Goal: Task Accomplishment & Management: Complete application form

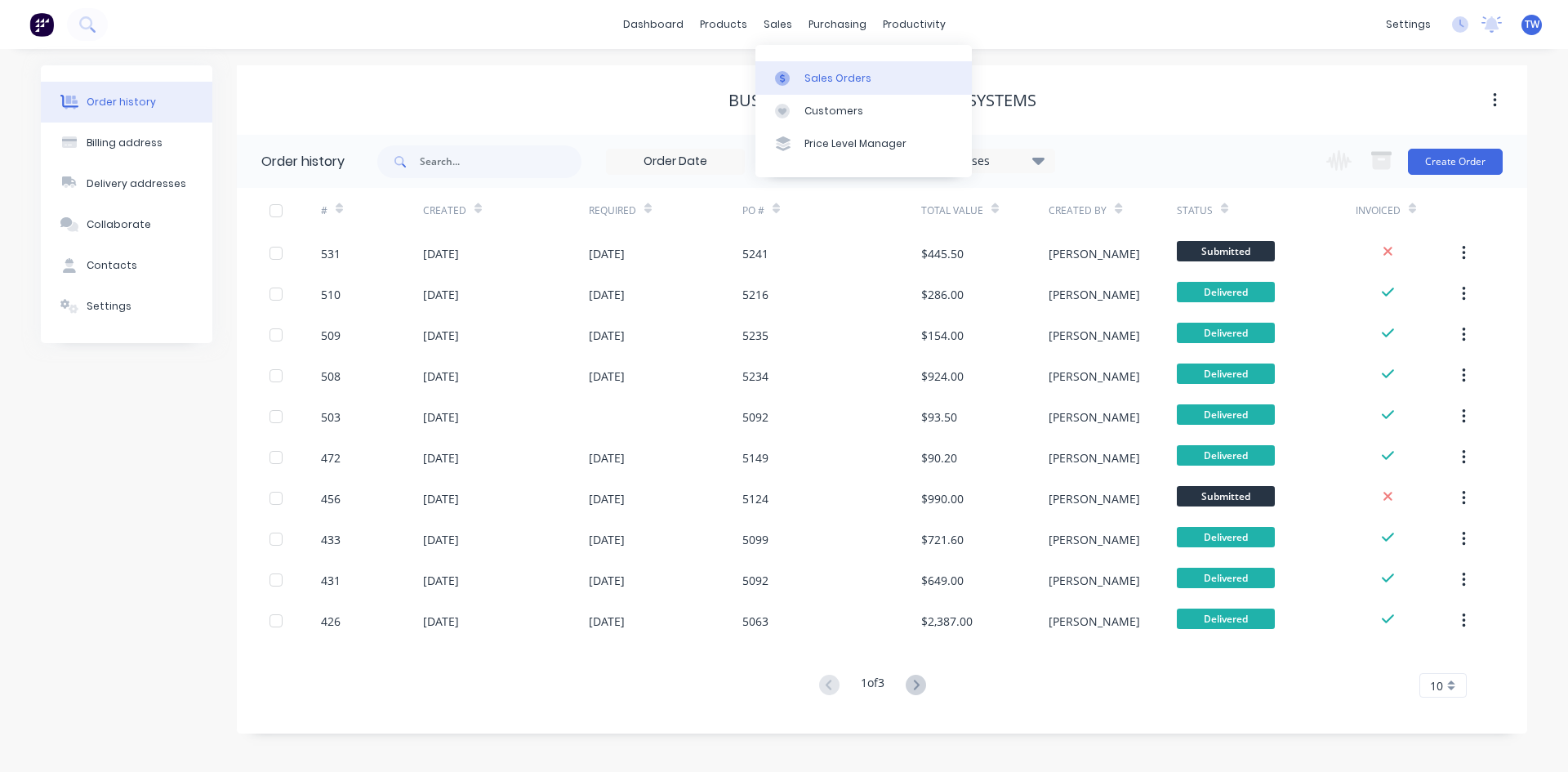
click at [822, 71] on div "Sales Orders" at bounding box center [838, 79] width 67 height 15
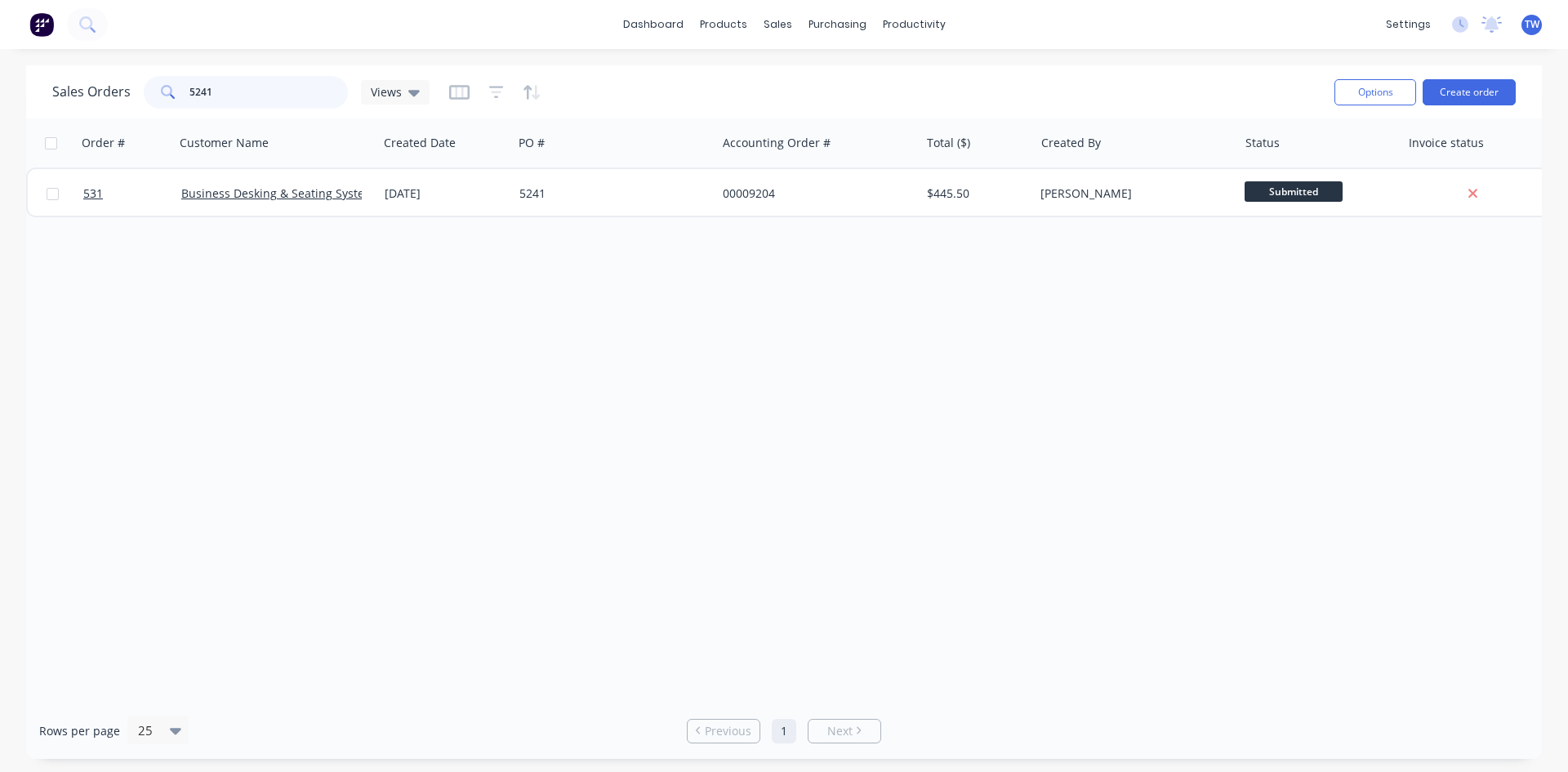
click at [329, 93] on input "5241" at bounding box center [269, 92] width 159 height 33
type input "5"
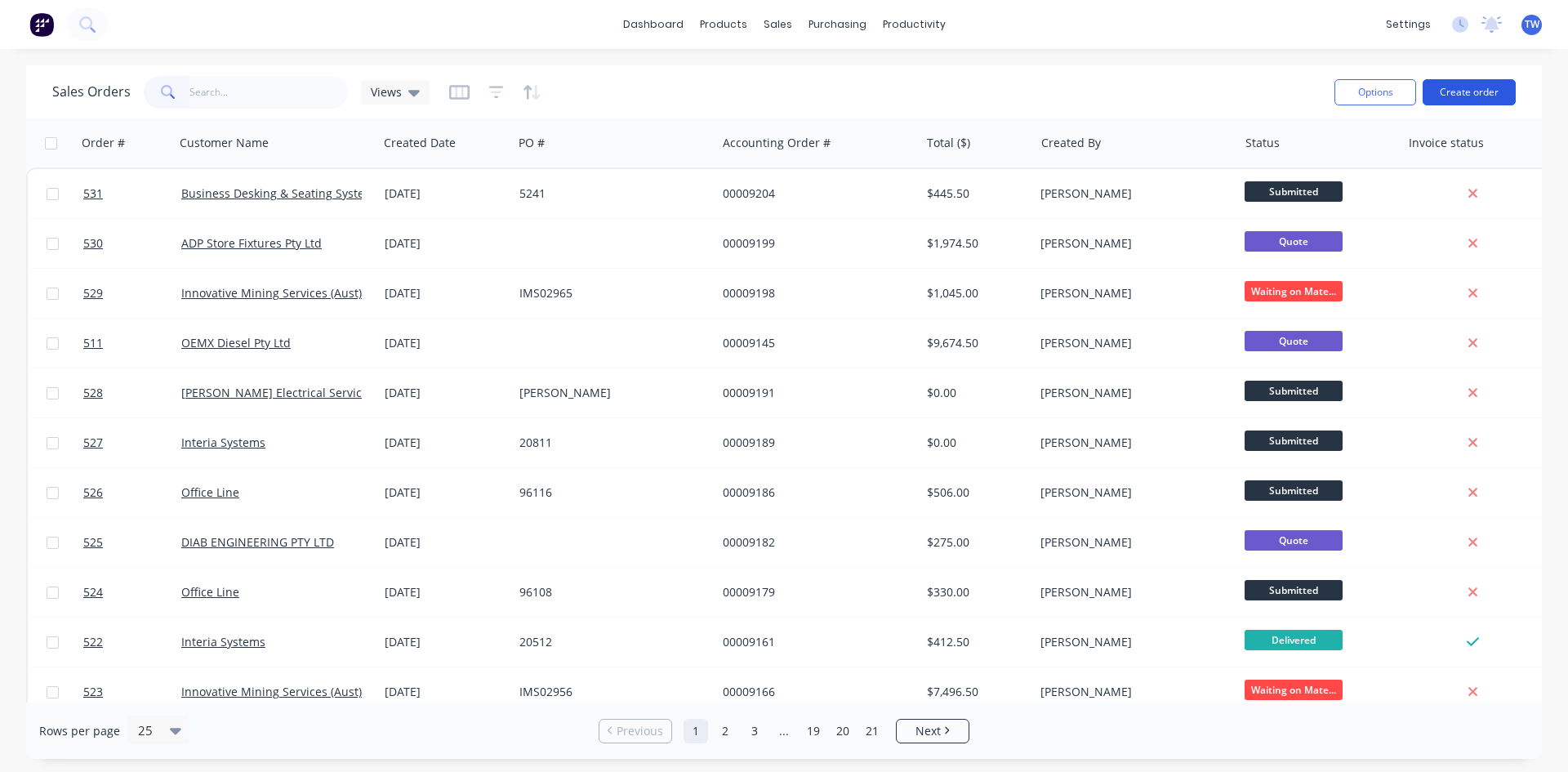
click at [1482, 93] on button "Create order" at bounding box center [1469, 92] width 93 height 26
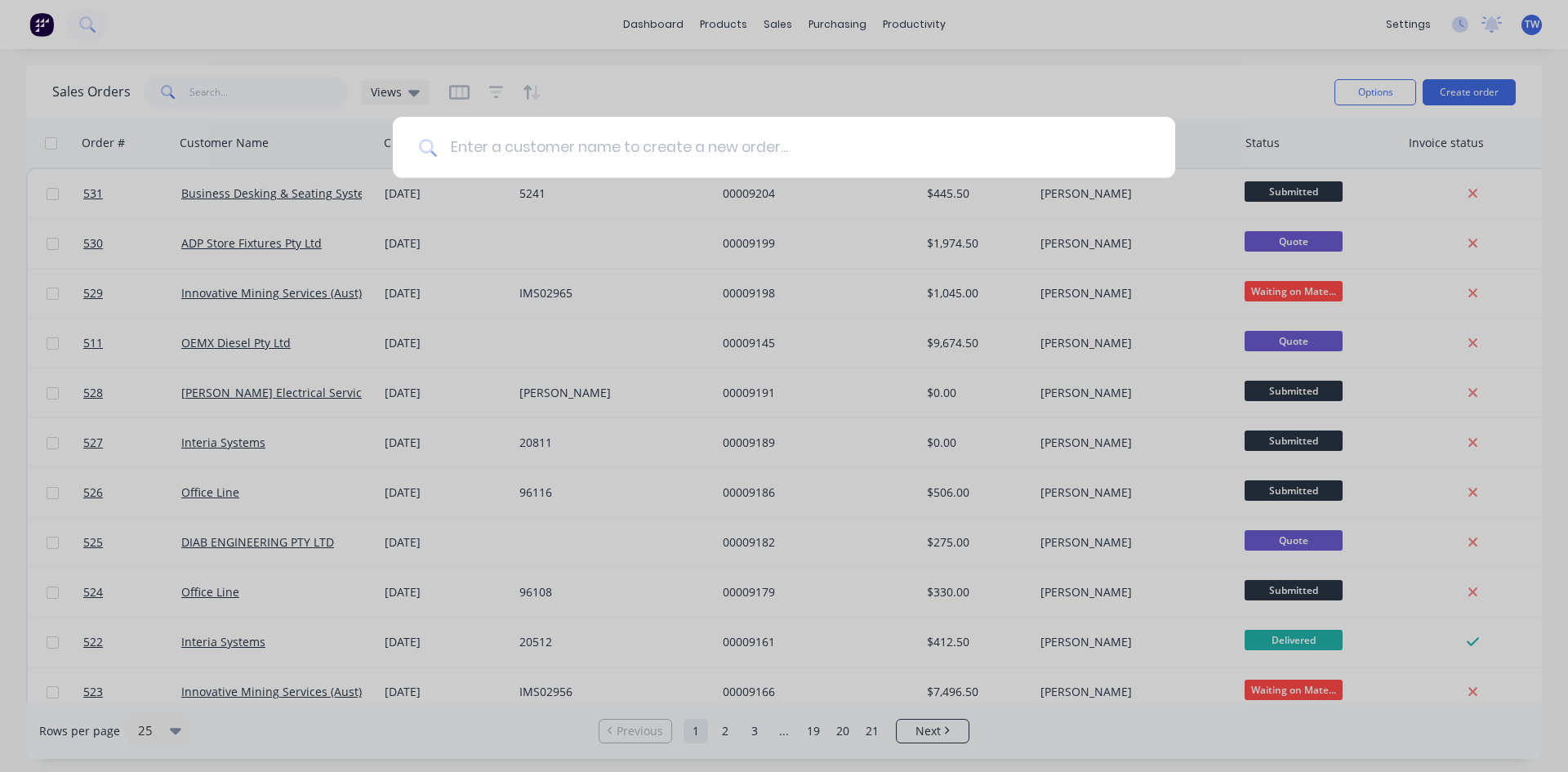
click at [855, 155] on input at bounding box center [792, 147] width 712 height 61
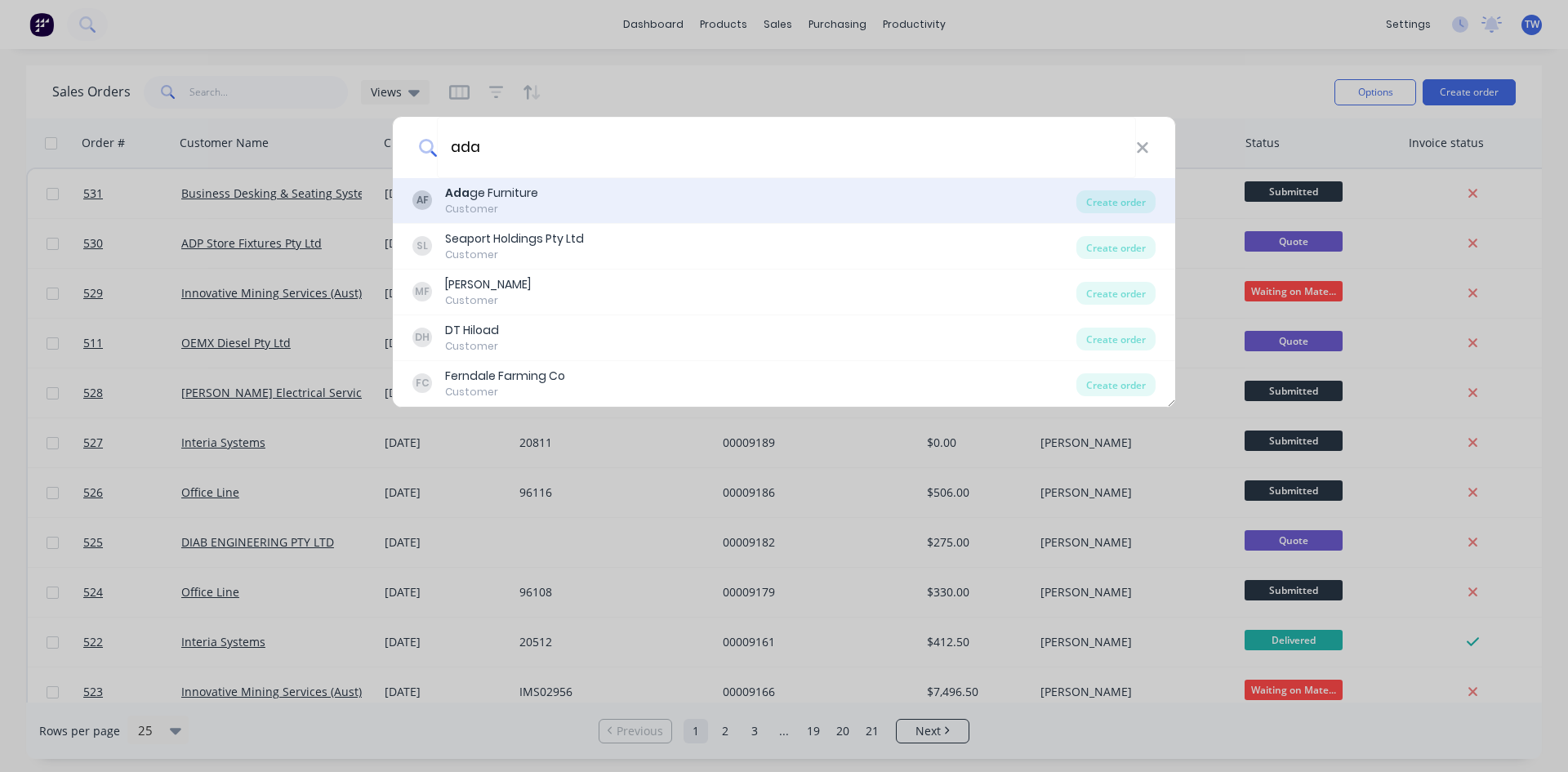
type input "ada"
click at [558, 209] on div "AF Ada ge Furniture Customer" at bounding box center [744, 200] width 664 height 32
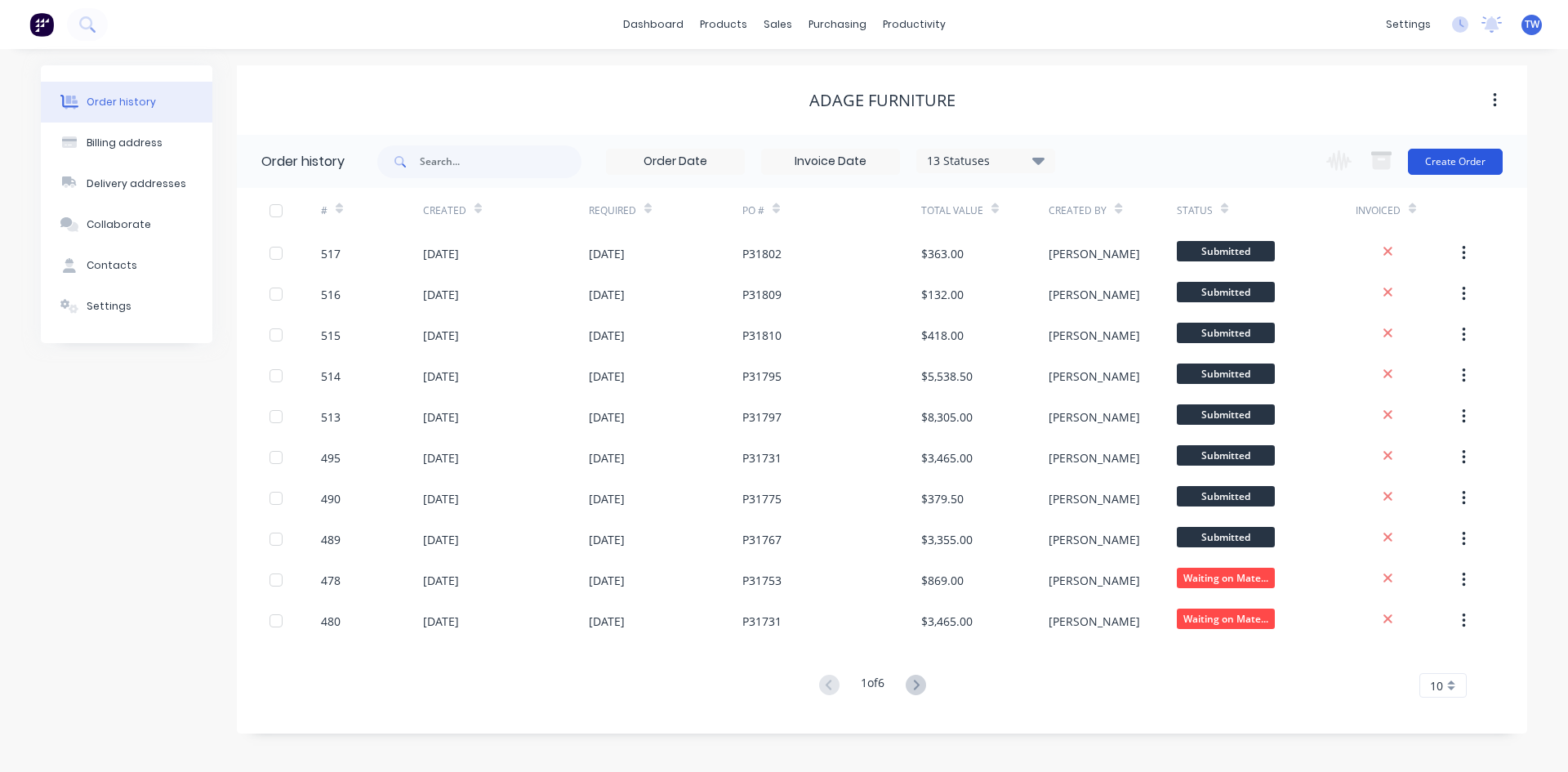
click at [1452, 164] on button "Create Order" at bounding box center [1455, 162] width 95 height 26
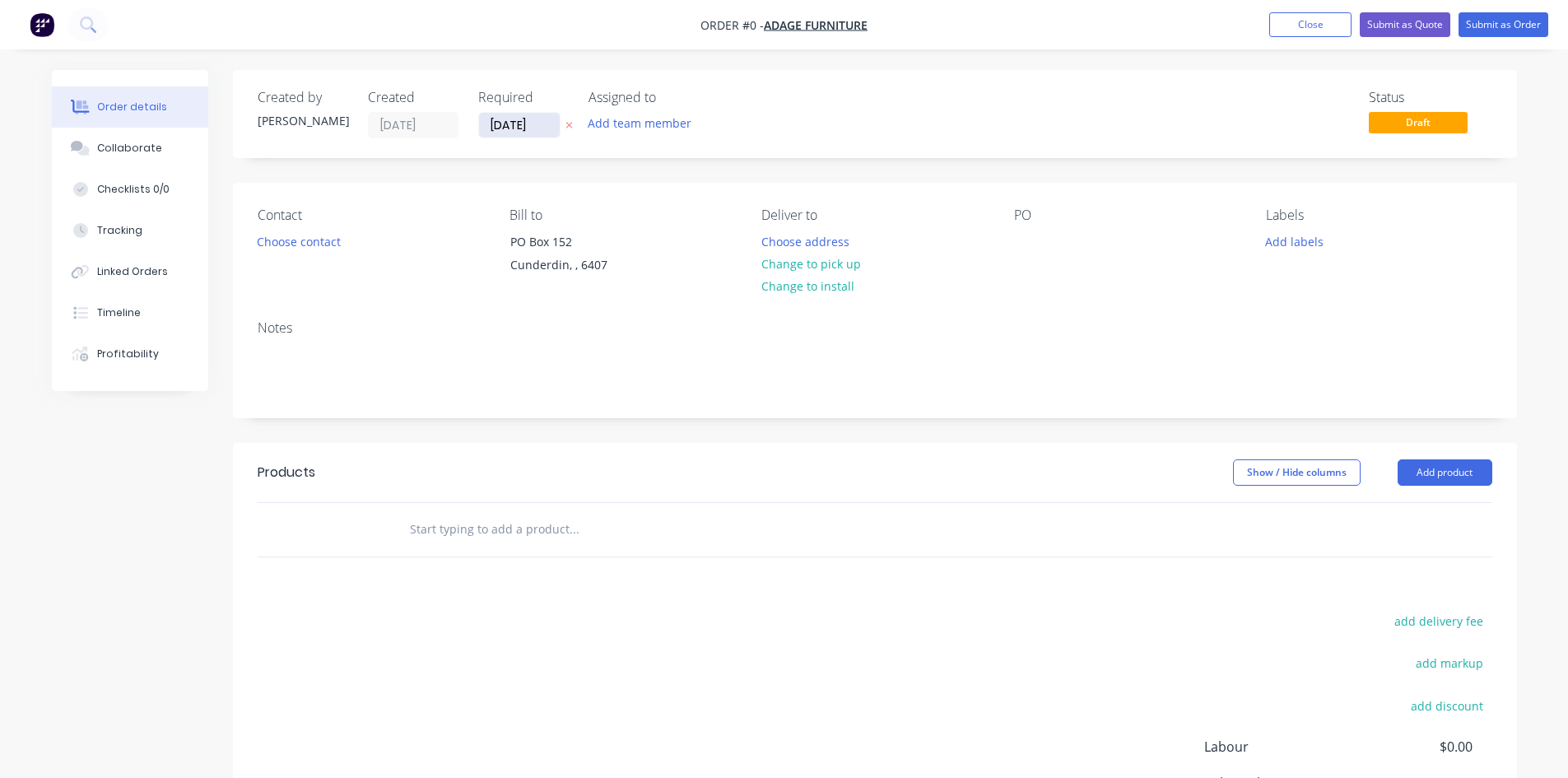
click at [533, 126] on input "[DATE]" at bounding box center [519, 125] width 81 height 25
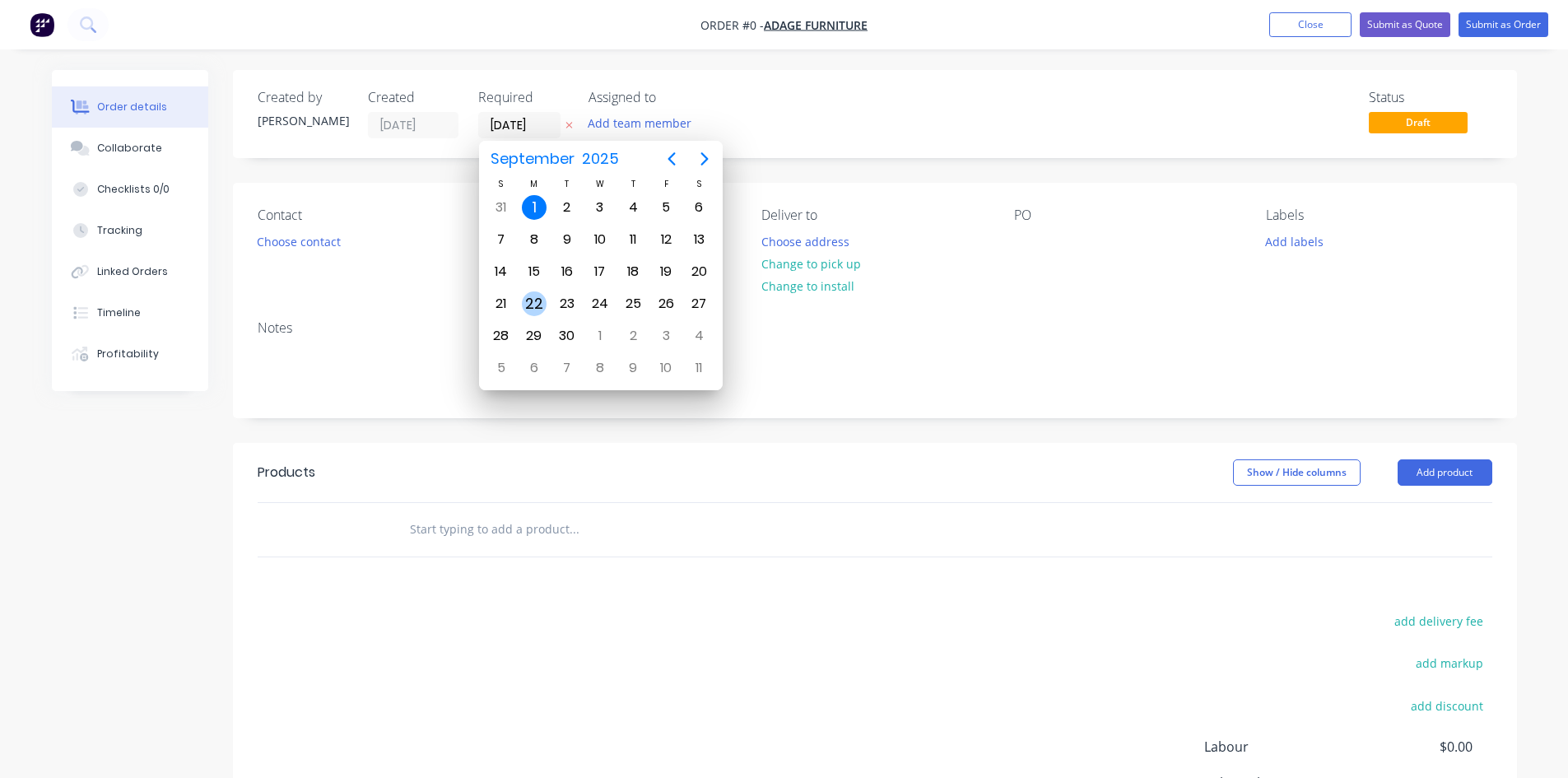
click at [541, 302] on div "22" at bounding box center [534, 304] width 25 height 25
type input "[DATE]"
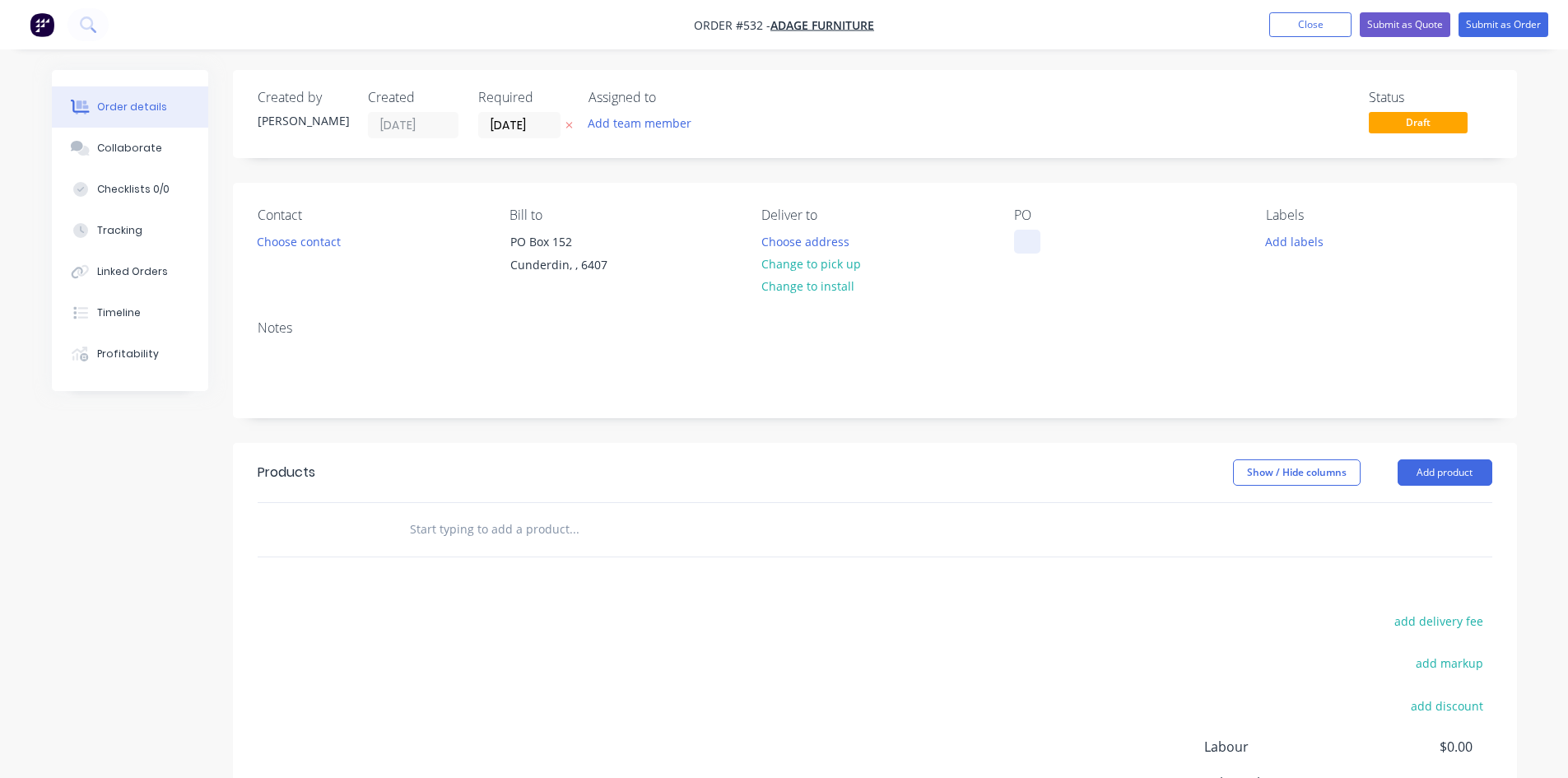
click at [1032, 241] on div at bounding box center [1027, 241] width 26 height 24
click at [1463, 460] on button "Add product" at bounding box center [1444, 472] width 95 height 26
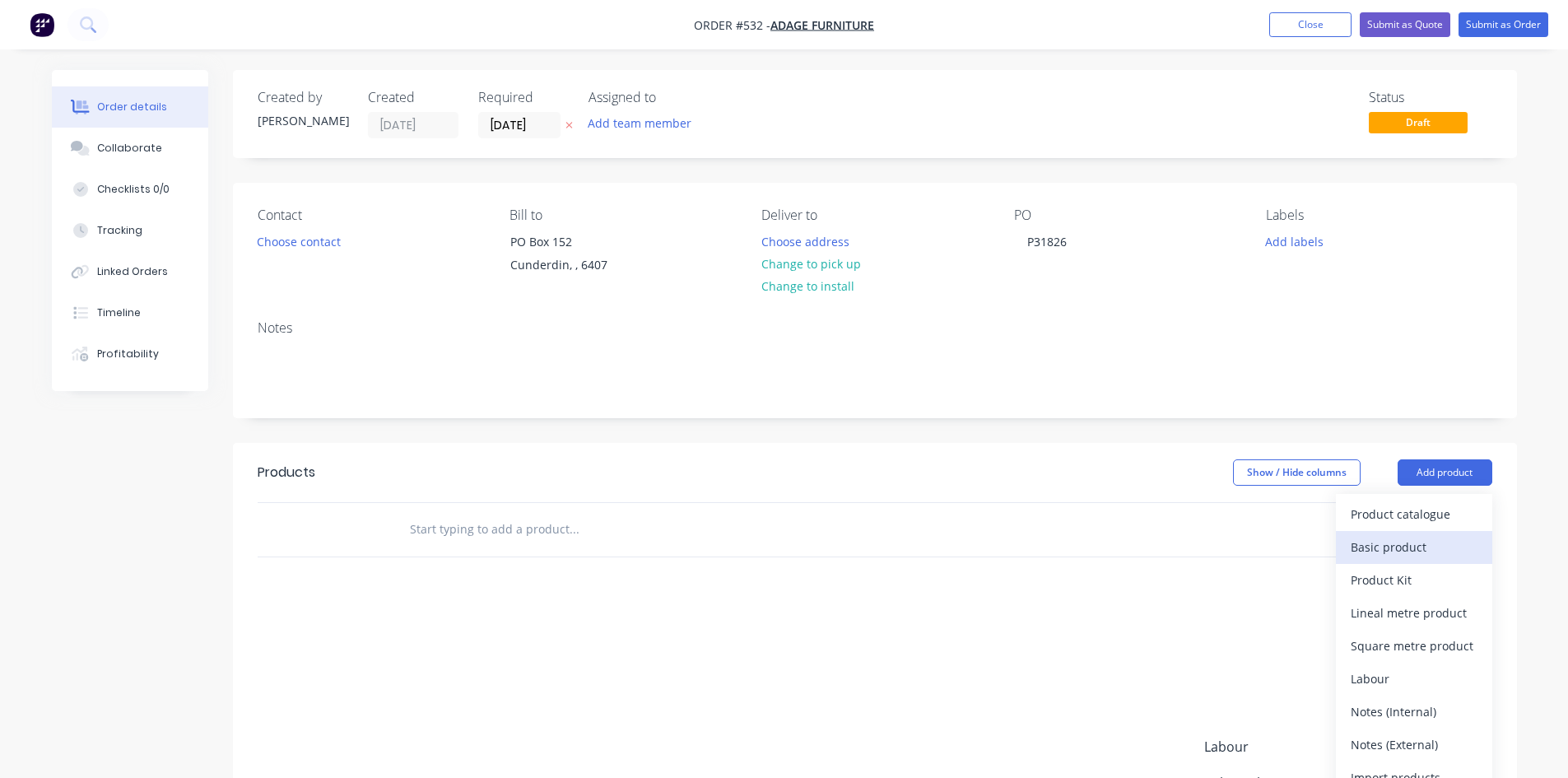
click at [1407, 540] on div "Basic product" at bounding box center [1414, 546] width 127 height 24
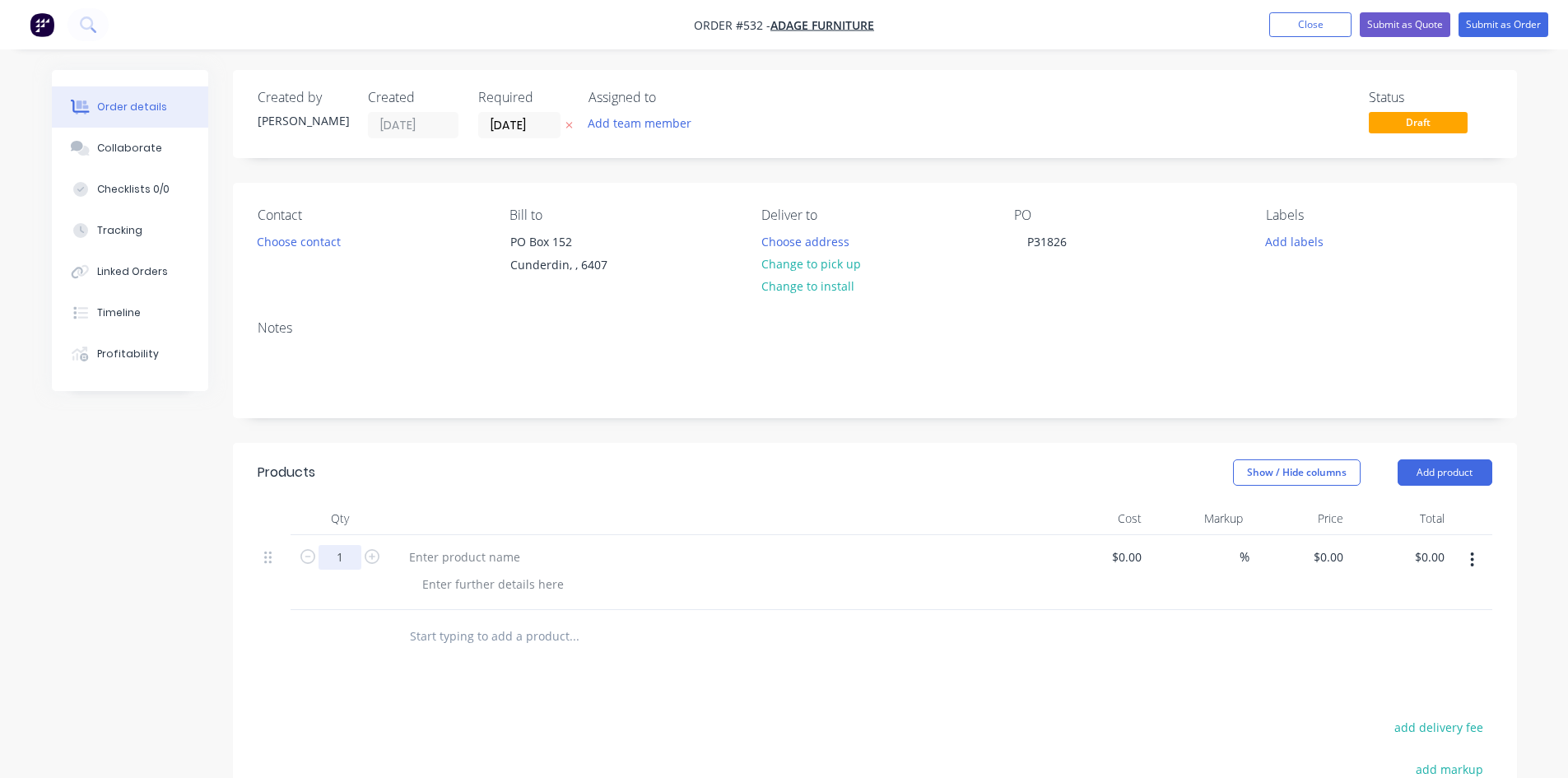
click at [330, 555] on input "1" at bounding box center [340, 557] width 43 height 25
type input "10"
drag, startPoint x: 485, startPoint y: 561, endPoint x: 494, endPoint y: 558, distance: 9.5
click at [485, 560] on div at bounding box center [464, 556] width 138 height 24
click at [512, 560] on div at bounding box center [464, 556] width 138 height 24
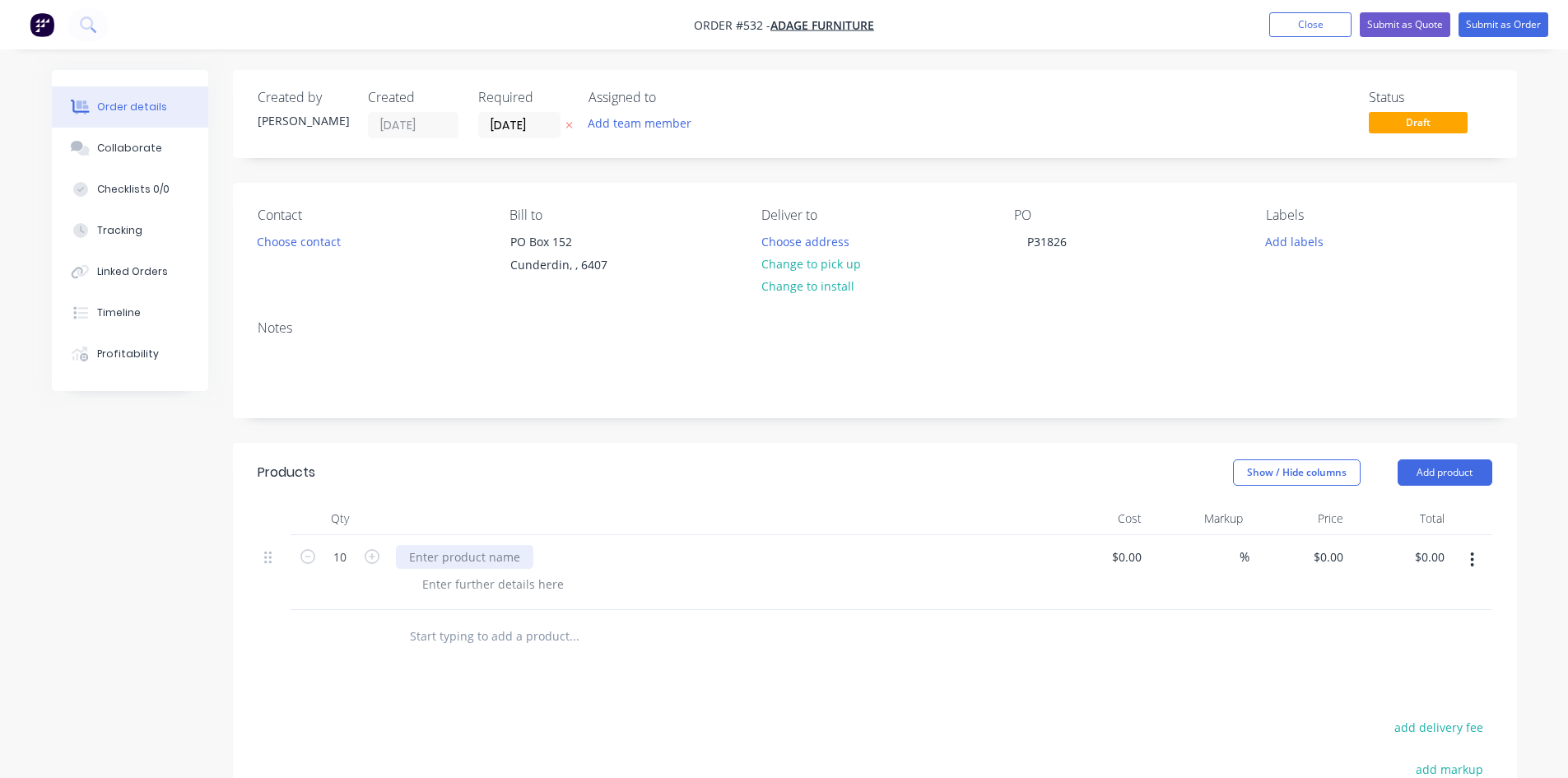
paste div
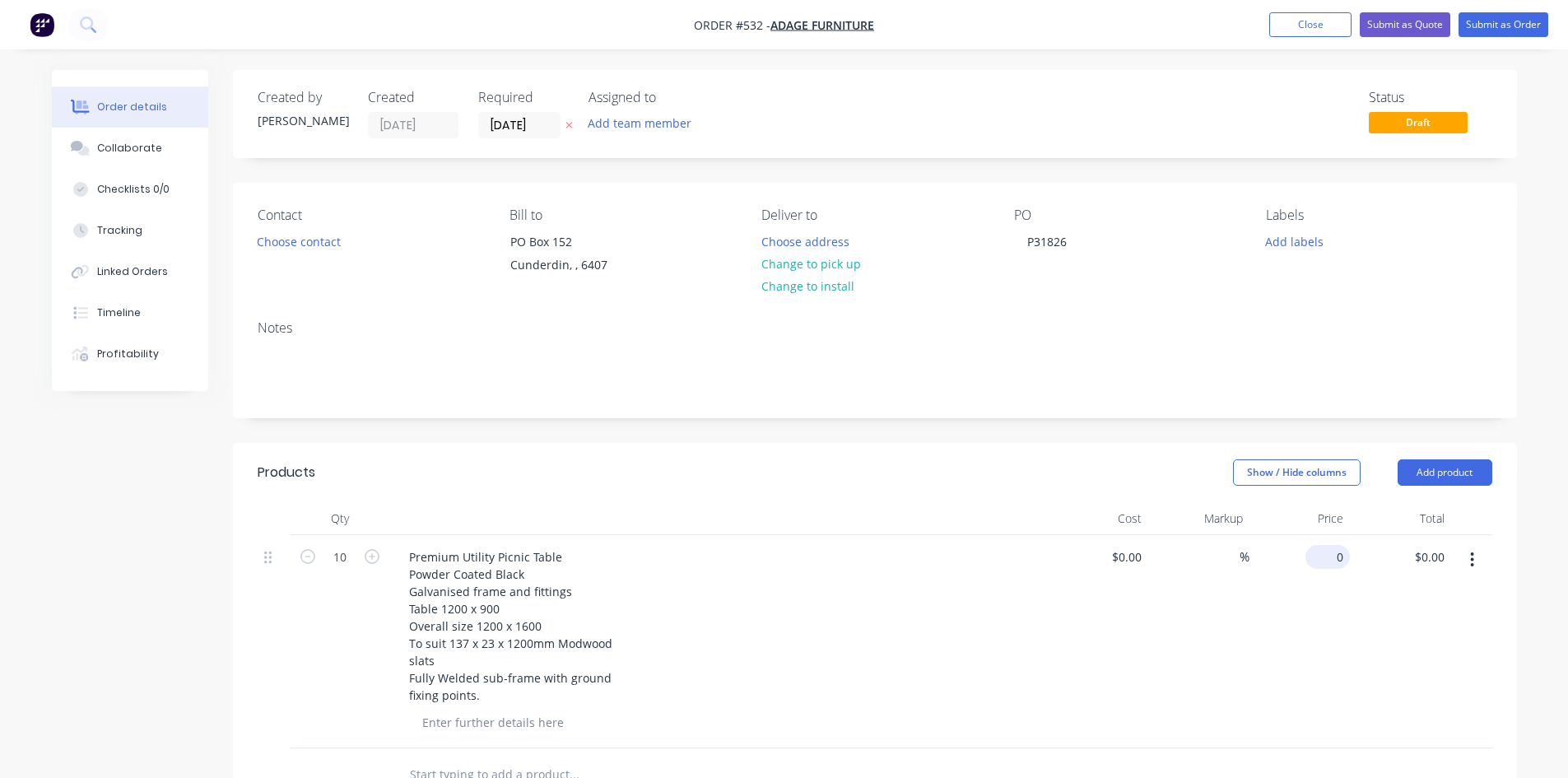
click at [1341, 560] on input "0" at bounding box center [1331, 556] width 38 height 24
type input "$500.00"
type input "$5,000.00"
click at [1432, 466] on button "Add product" at bounding box center [1444, 472] width 95 height 26
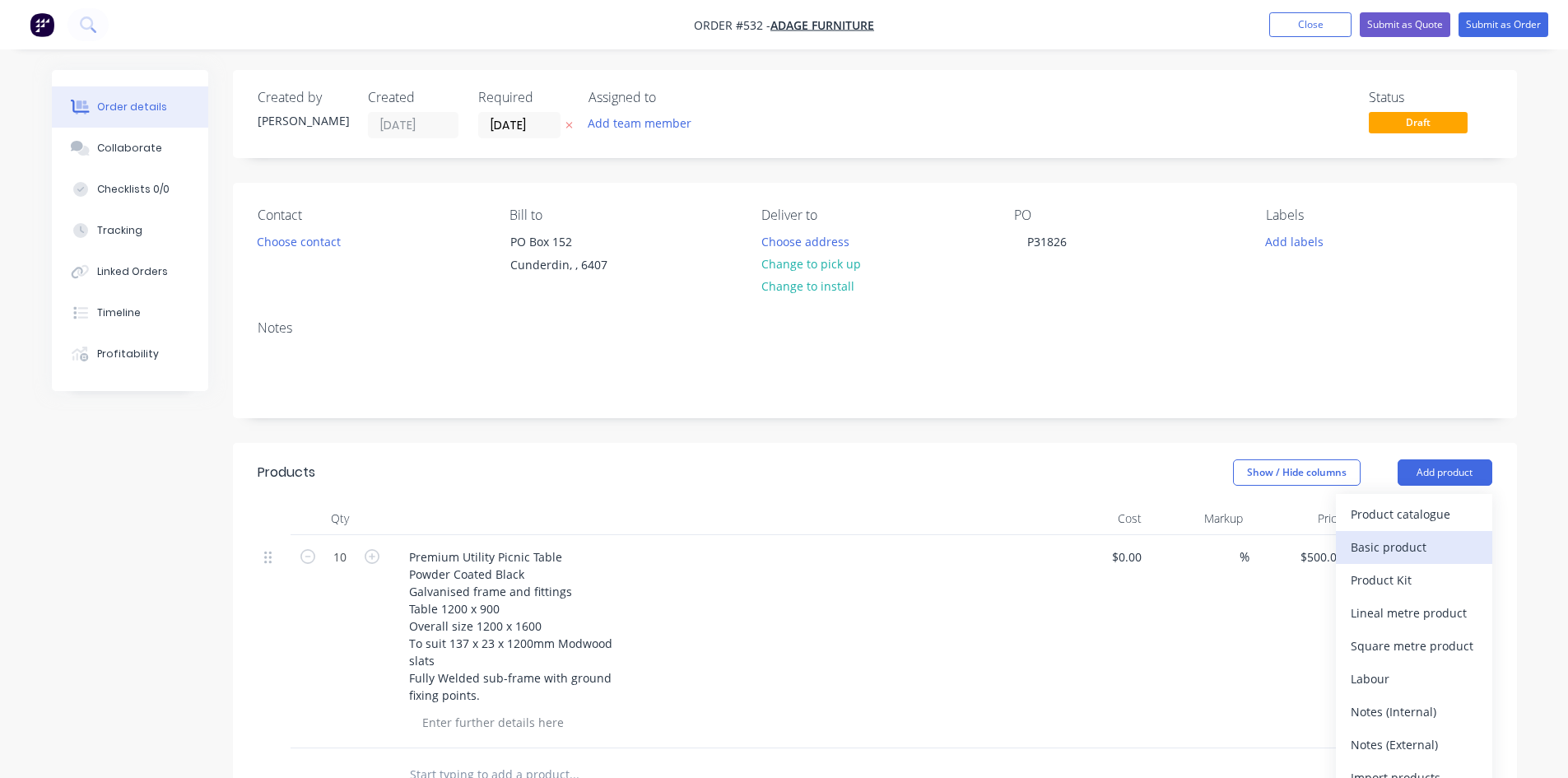
click at [1409, 546] on div "Basic product" at bounding box center [1414, 546] width 127 height 24
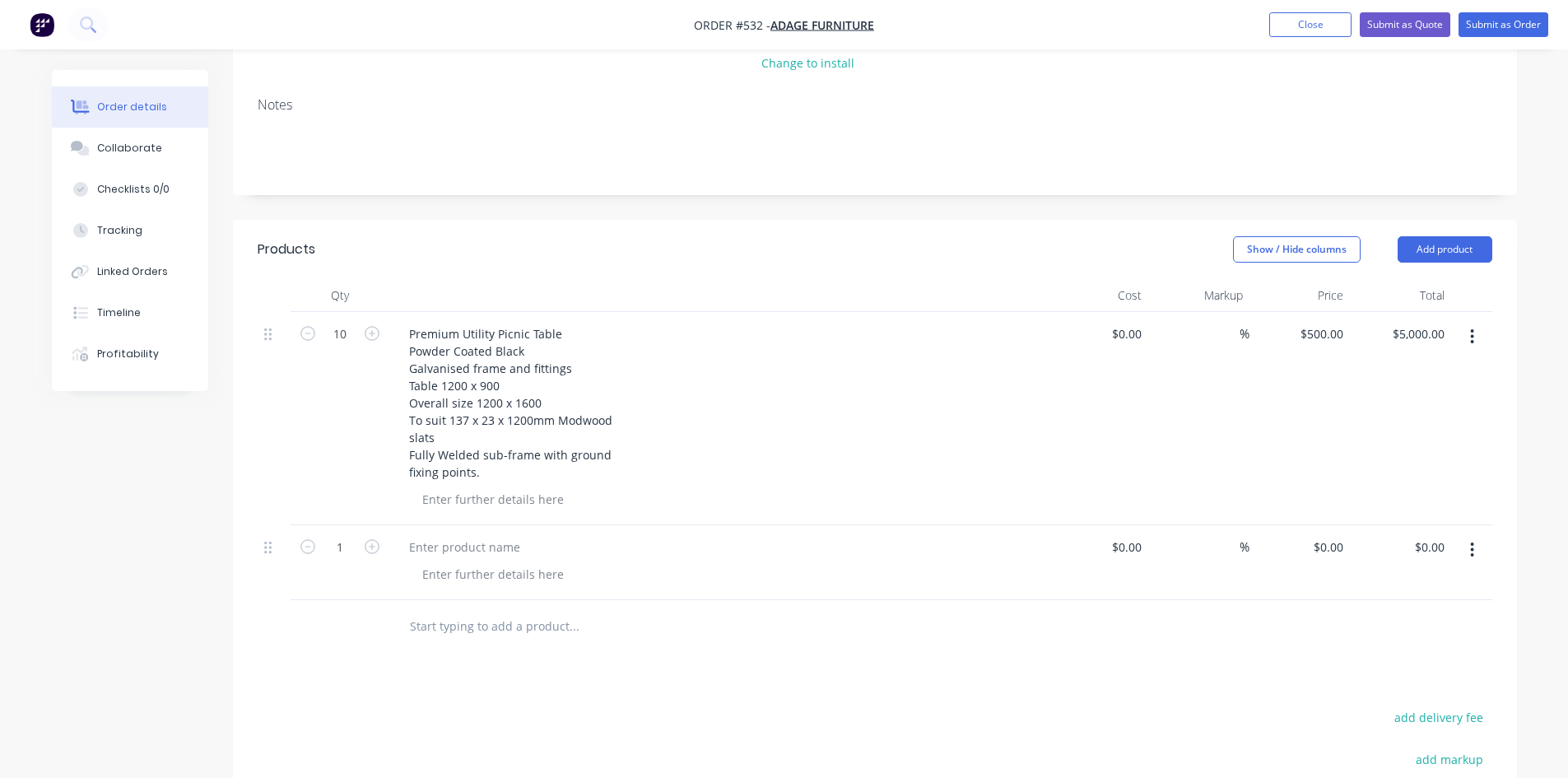
scroll to position [247, 0]
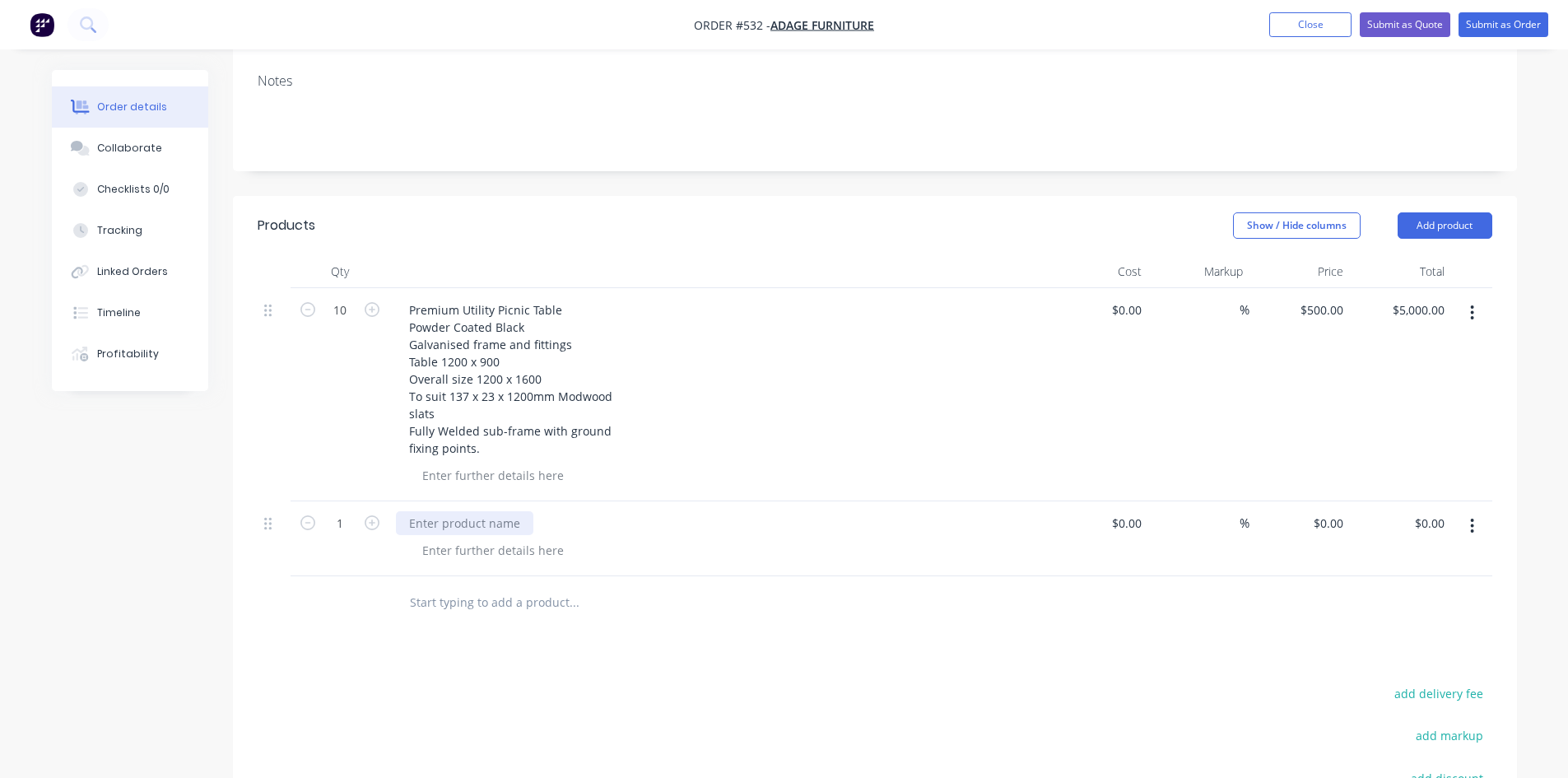
click at [467, 521] on div at bounding box center [464, 523] width 138 height 24
paste div
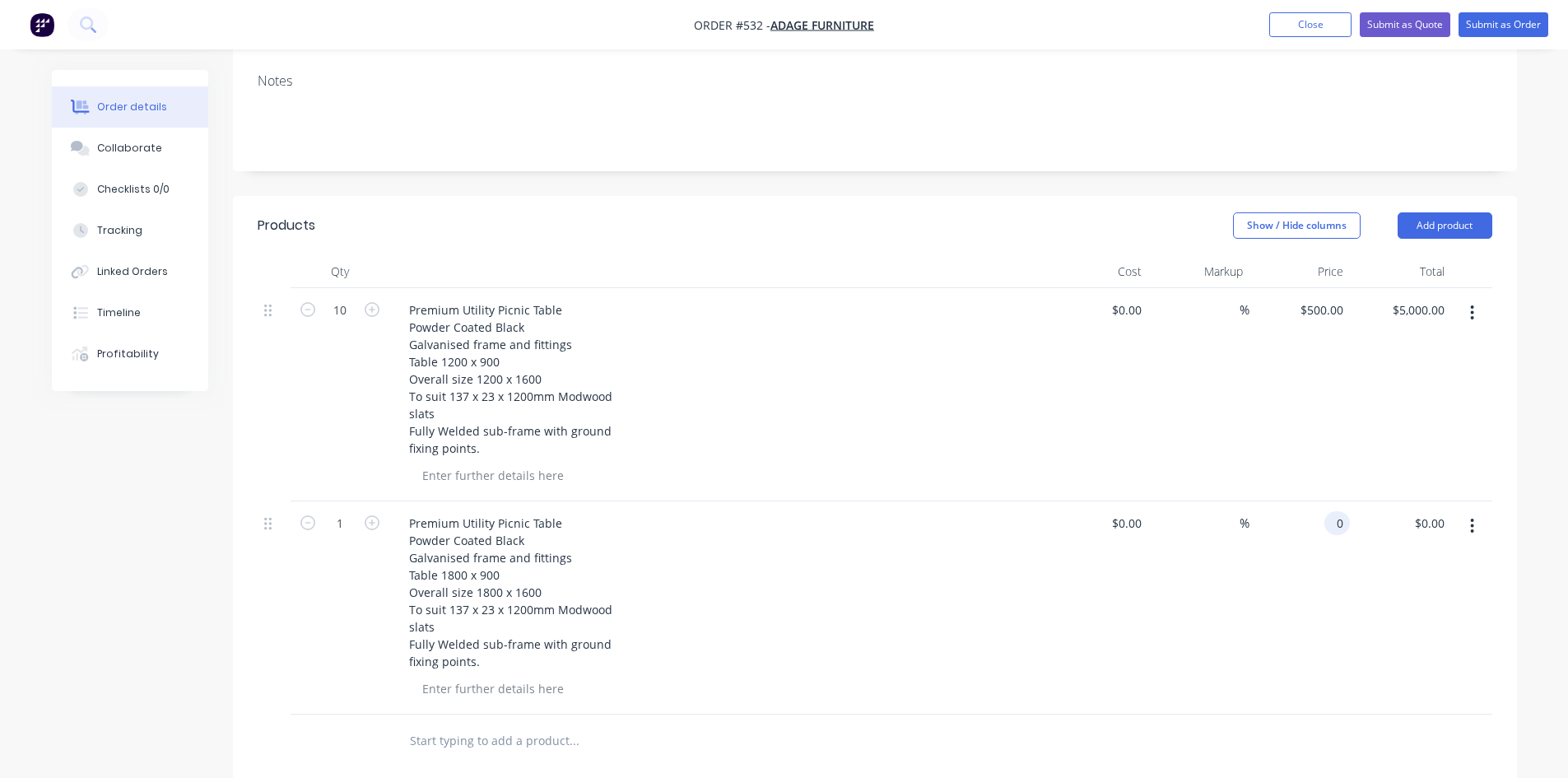
click at [1337, 521] on input "0" at bounding box center [1340, 523] width 19 height 24
type input "$500.00"
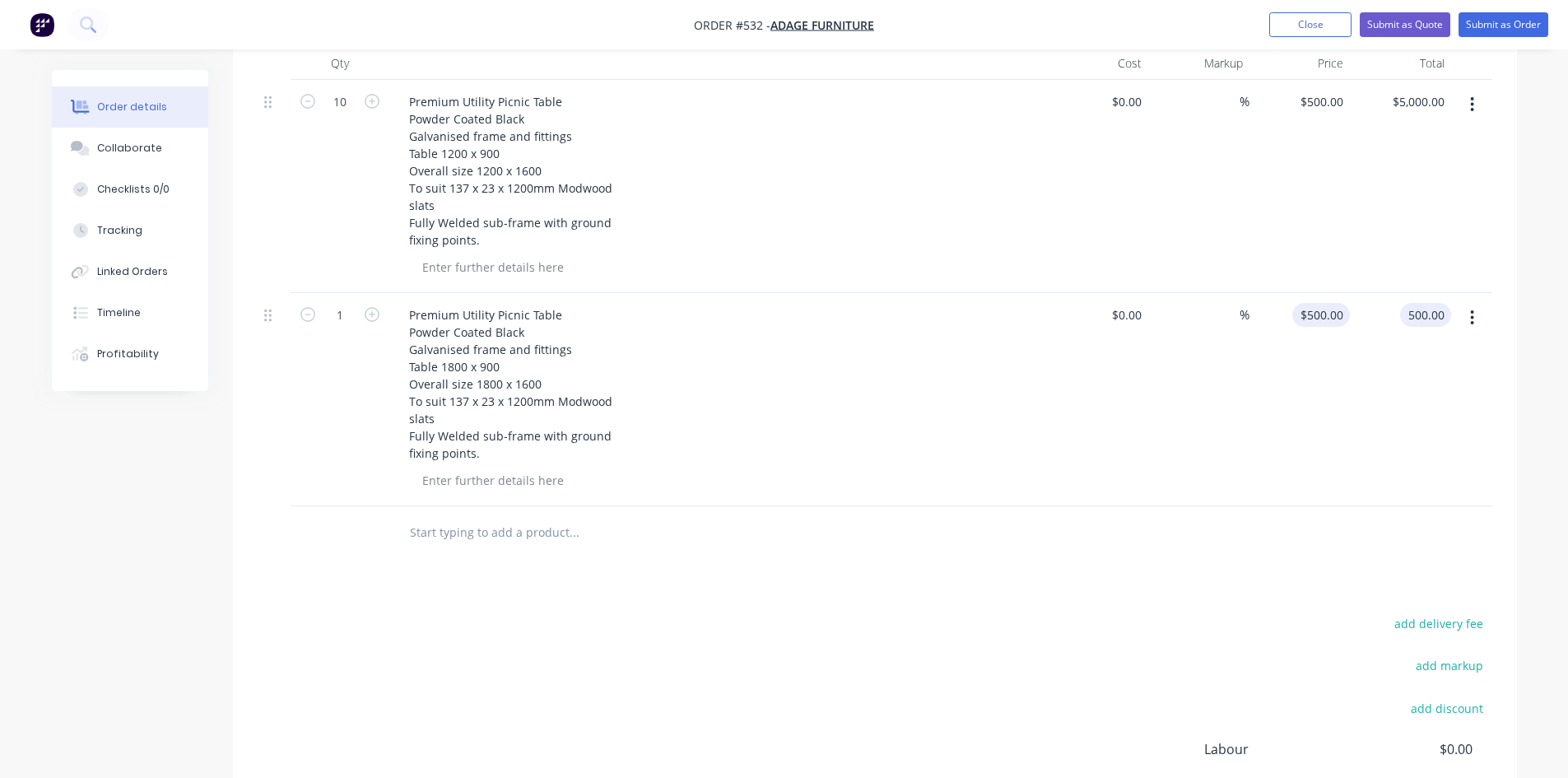
scroll to position [163, 0]
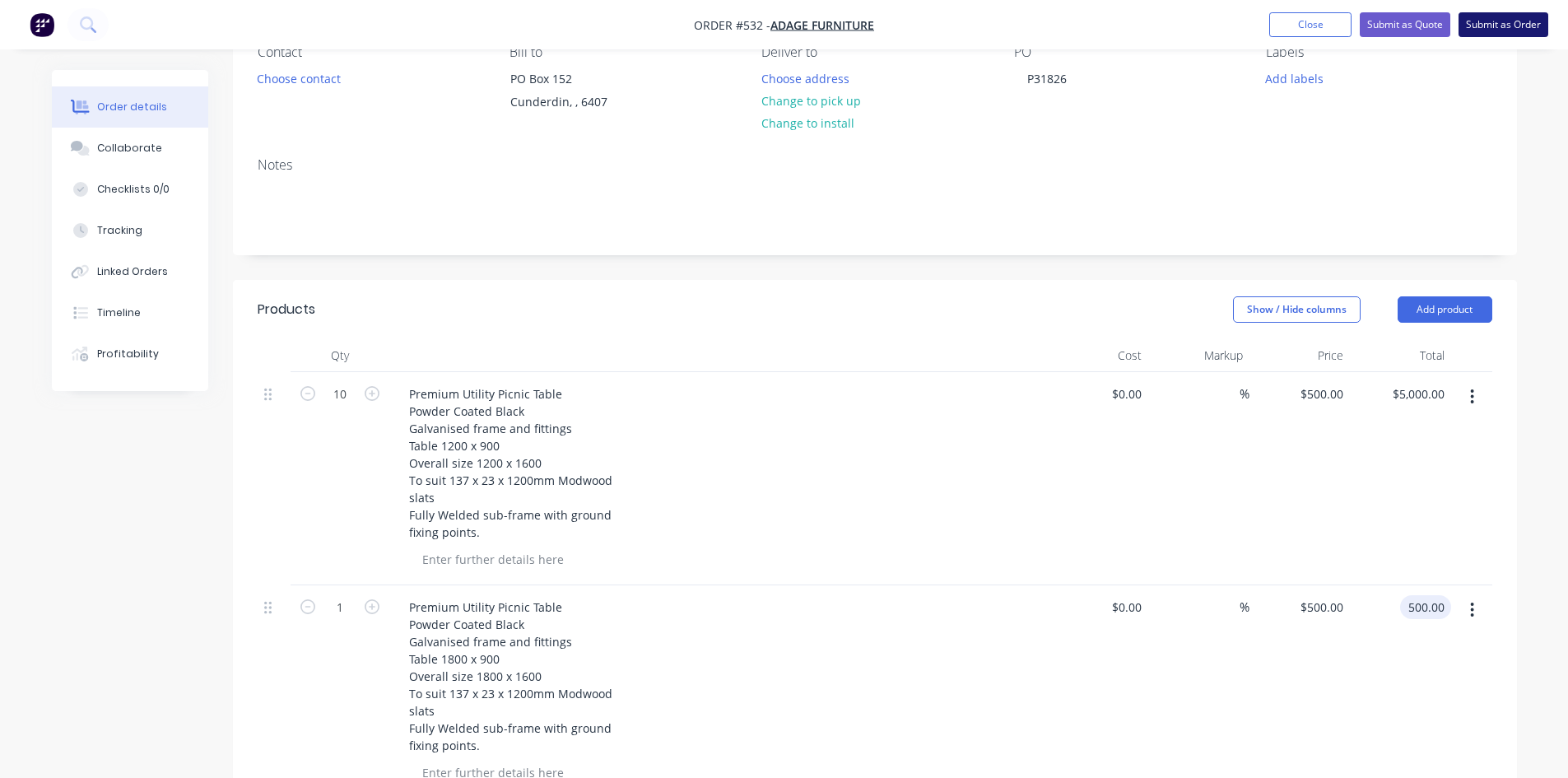
type input "$500.00"
click at [1500, 29] on button "Submit as Order" at bounding box center [1503, 25] width 90 height 25
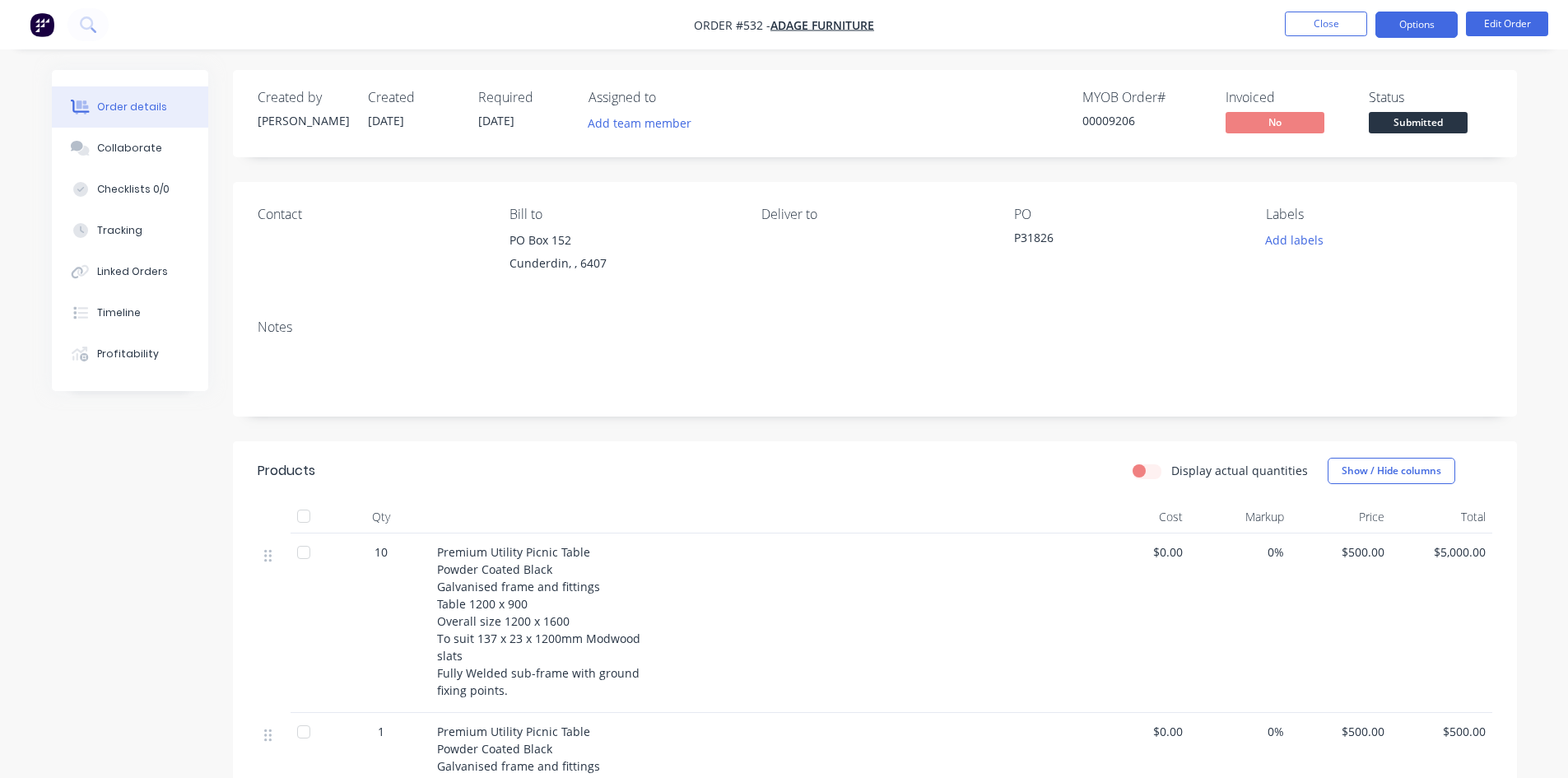
click at [1414, 32] on button "Options" at bounding box center [1416, 25] width 82 height 26
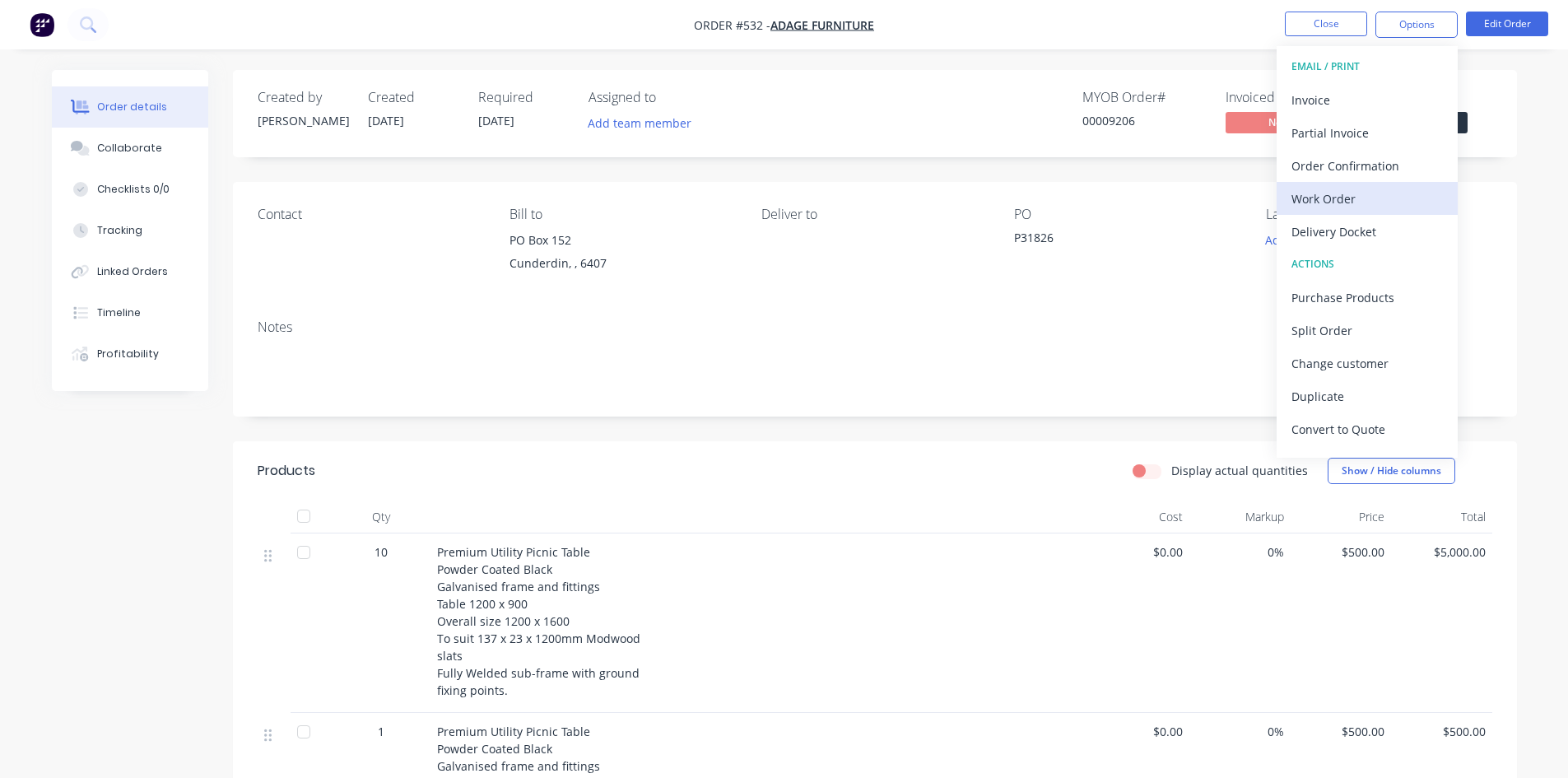
click at [1347, 200] on div "Work Order" at bounding box center [1367, 199] width 152 height 24
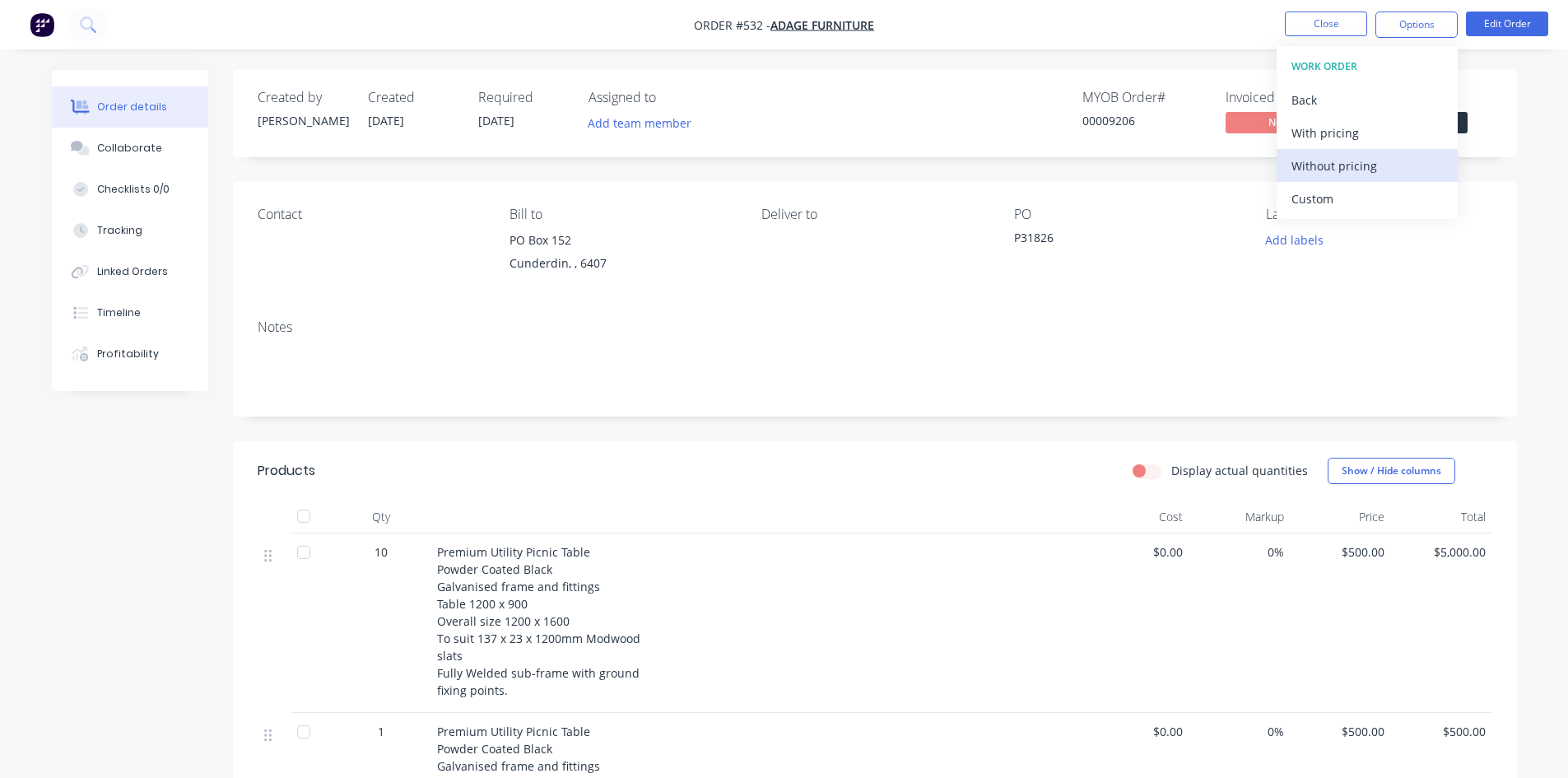
click at [1353, 163] on div "Without pricing" at bounding box center [1367, 166] width 152 height 24
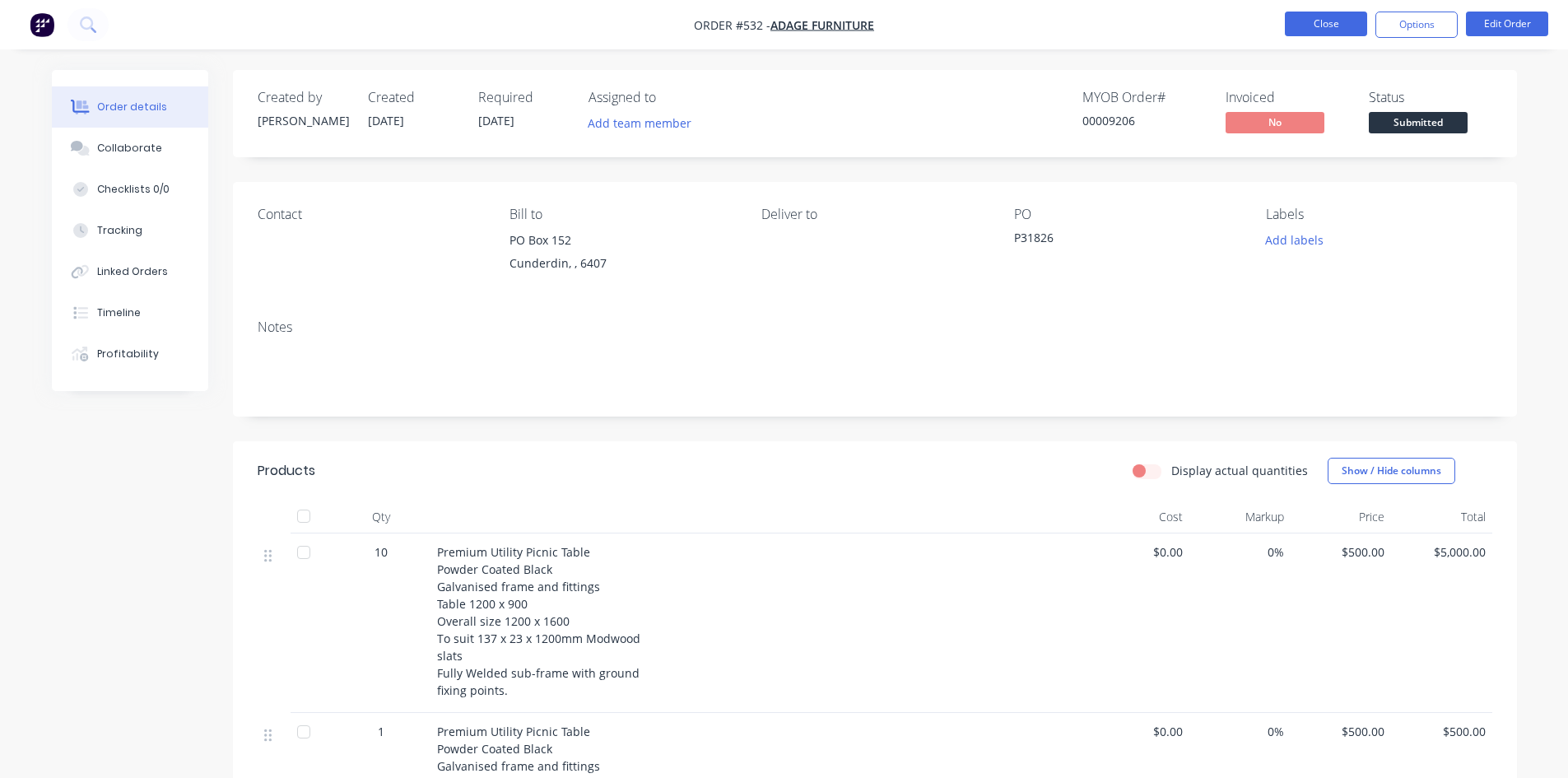
click at [1323, 22] on button "Close" at bounding box center [1326, 24] width 82 height 25
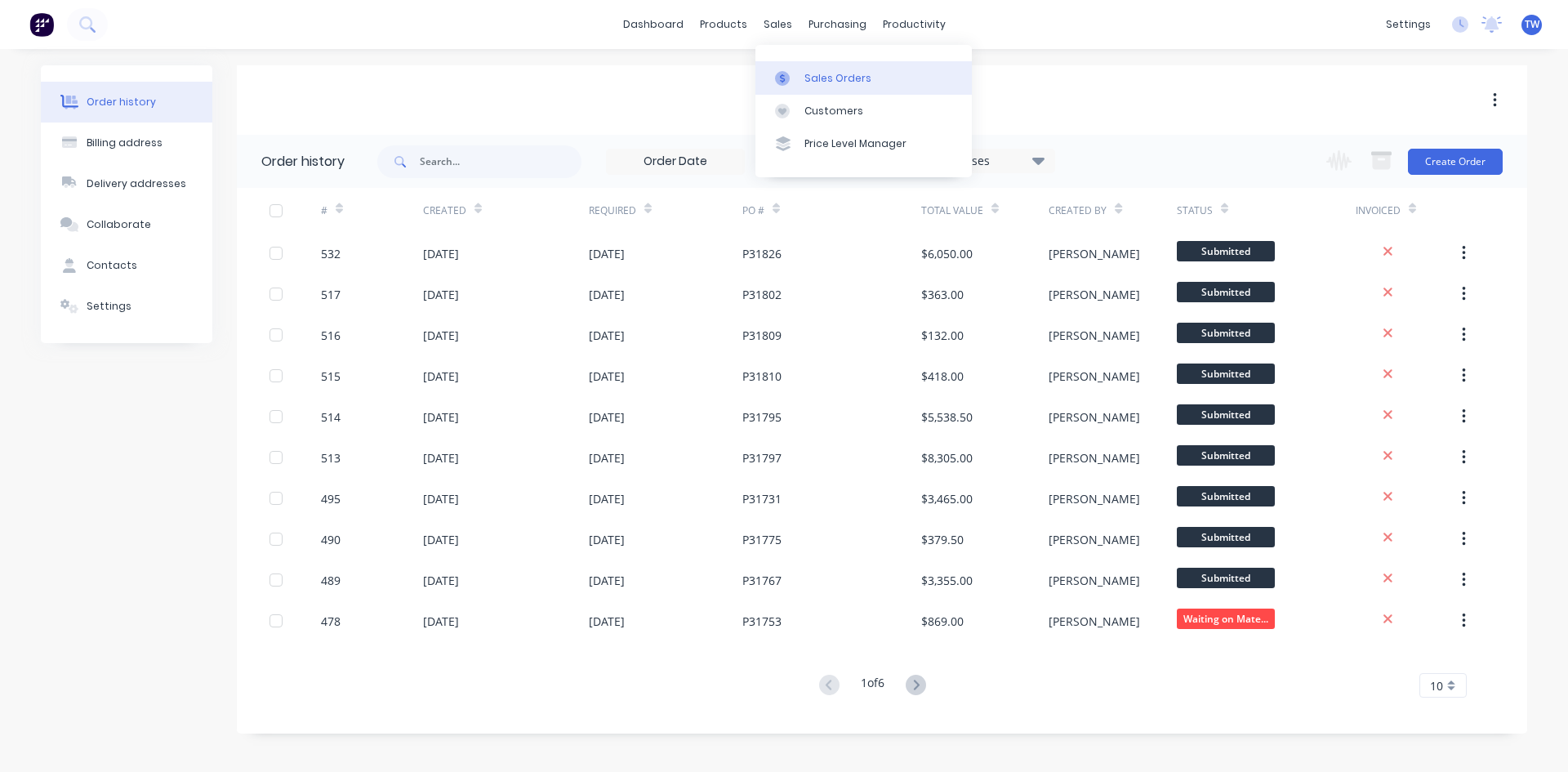
click at [825, 77] on div "Sales Orders" at bounding box center [838, 79] width 67 height 15
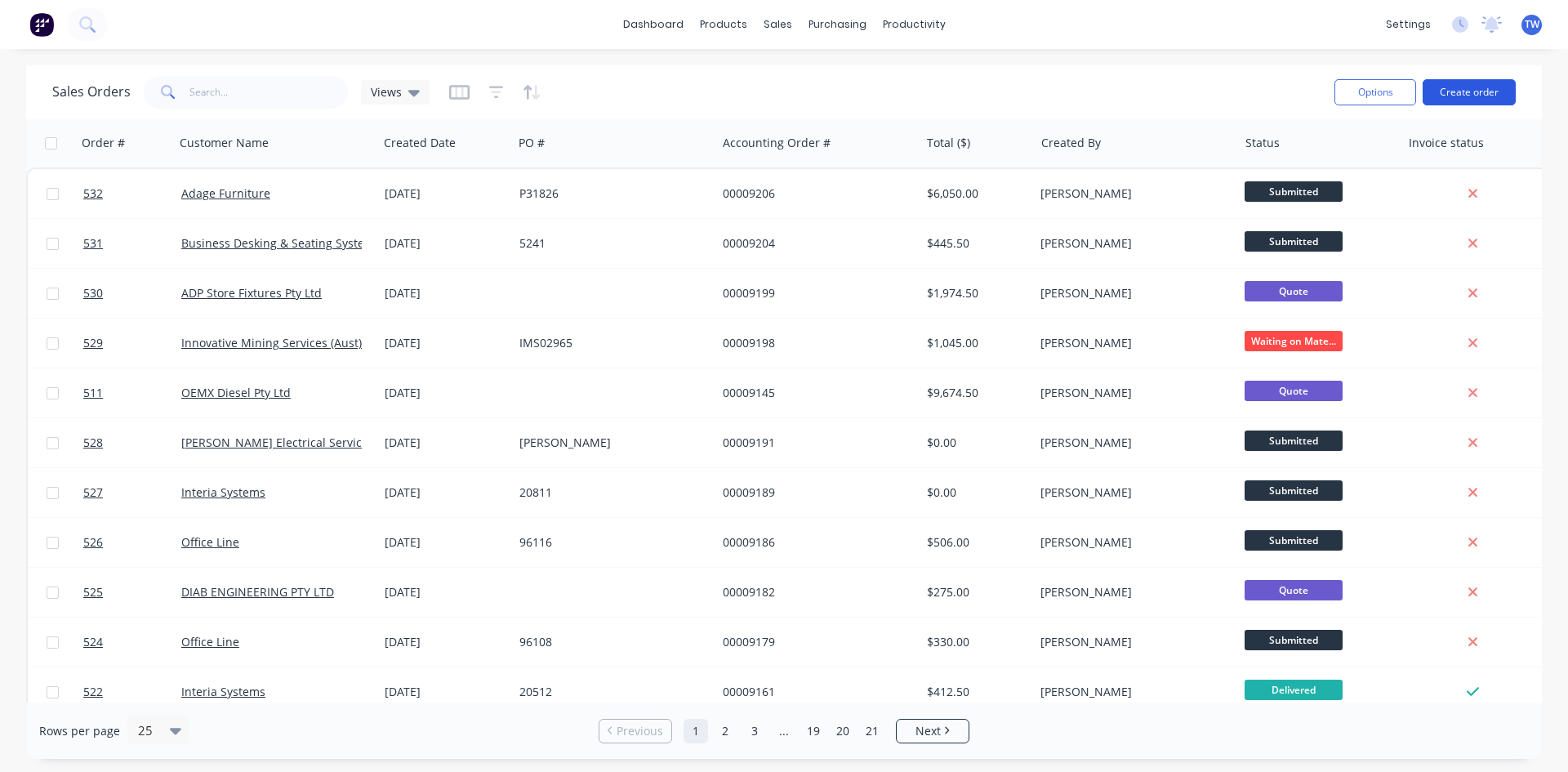
click at [1481, 92] on button "Create order" at bounding box center [1469, 92] width 93 height 26
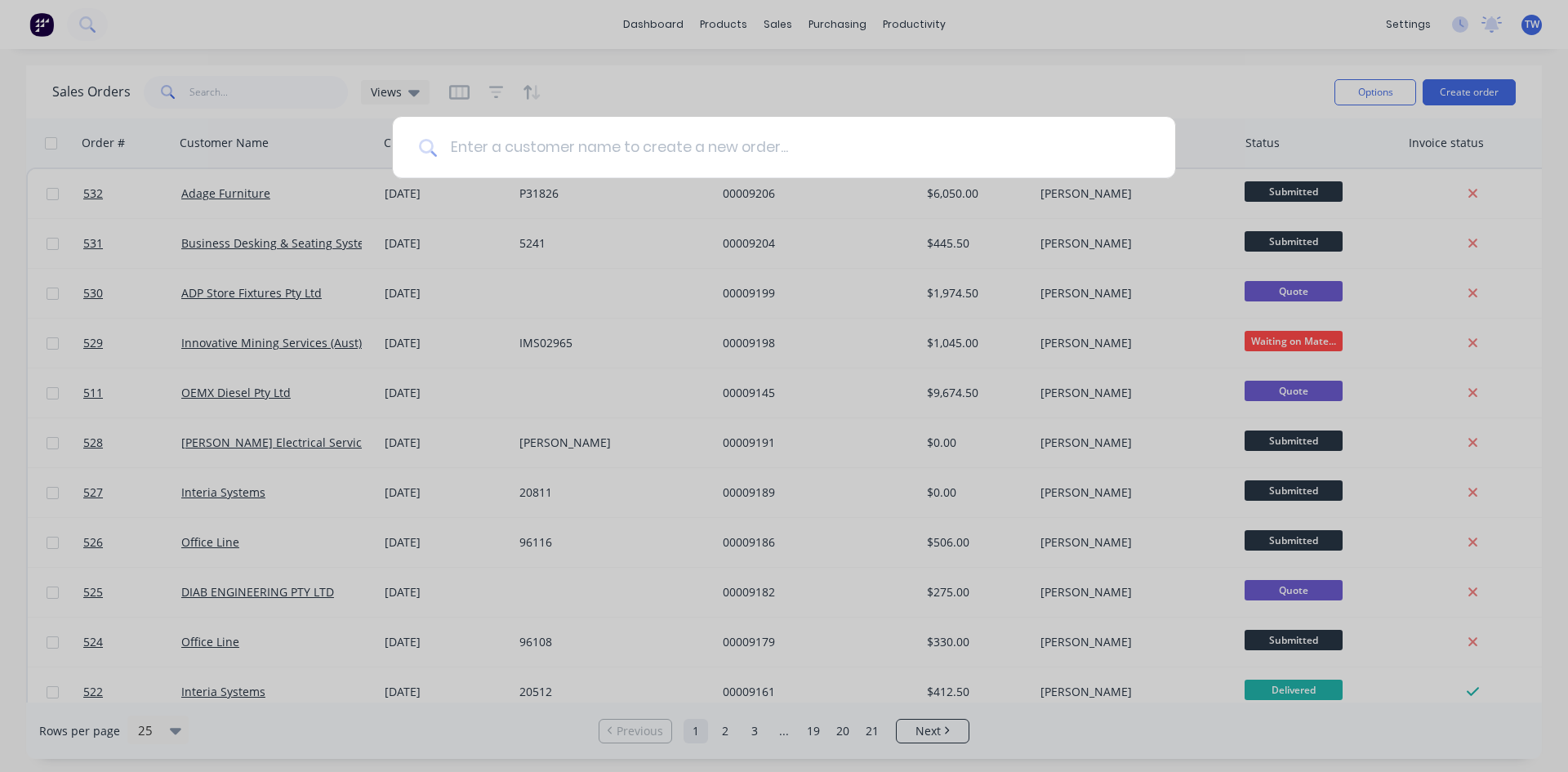
click at [598, 137] on input at bounding box center [792, 147] width 712 height 61
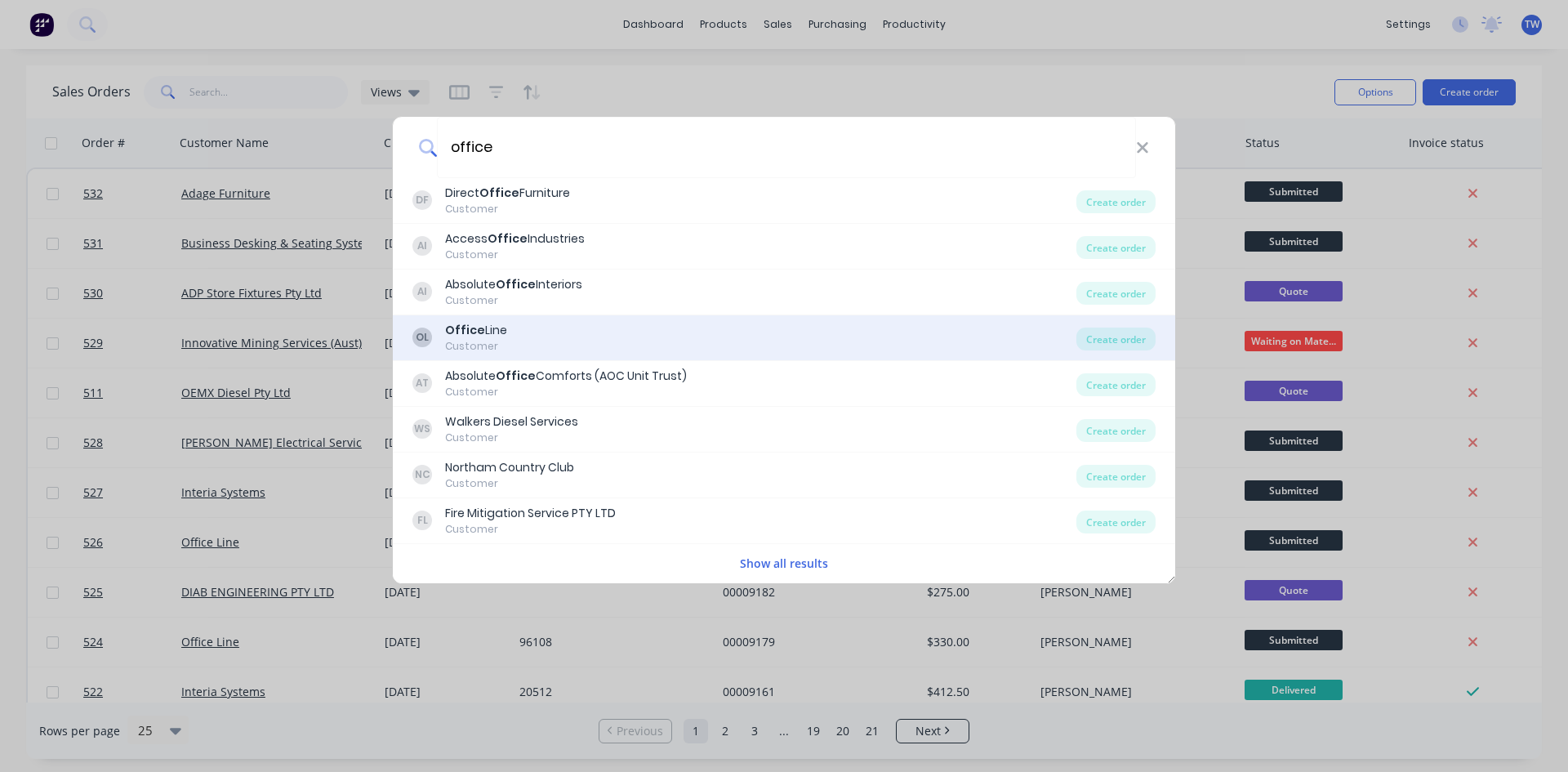
type input "office"
click at [472, 334] on b "Office" at bounding box center [464, 330] width 40 height 16
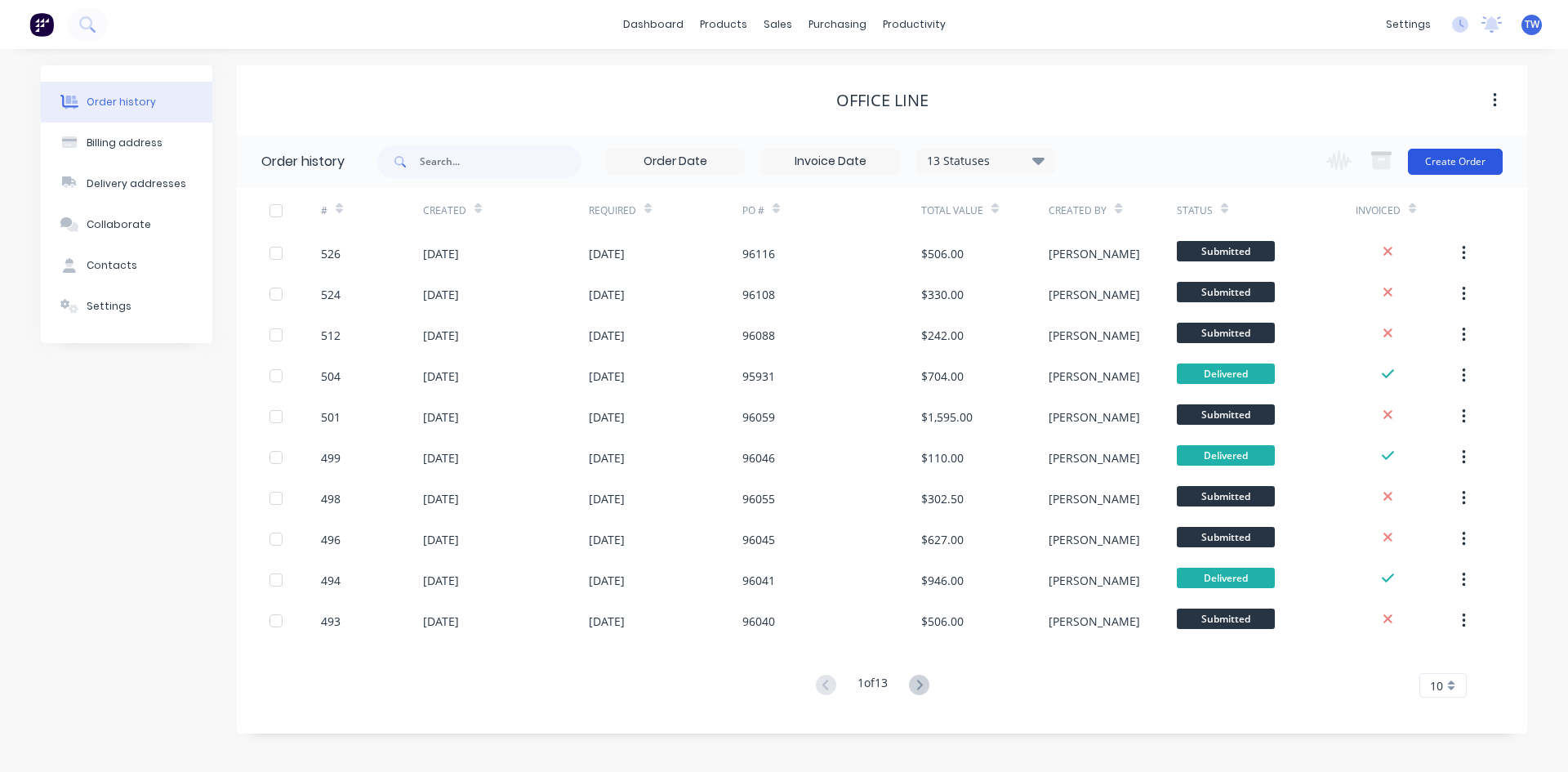
click at [1460, 159] on button "Create Order" at bounding box center [1455, 162] width 95 height 26
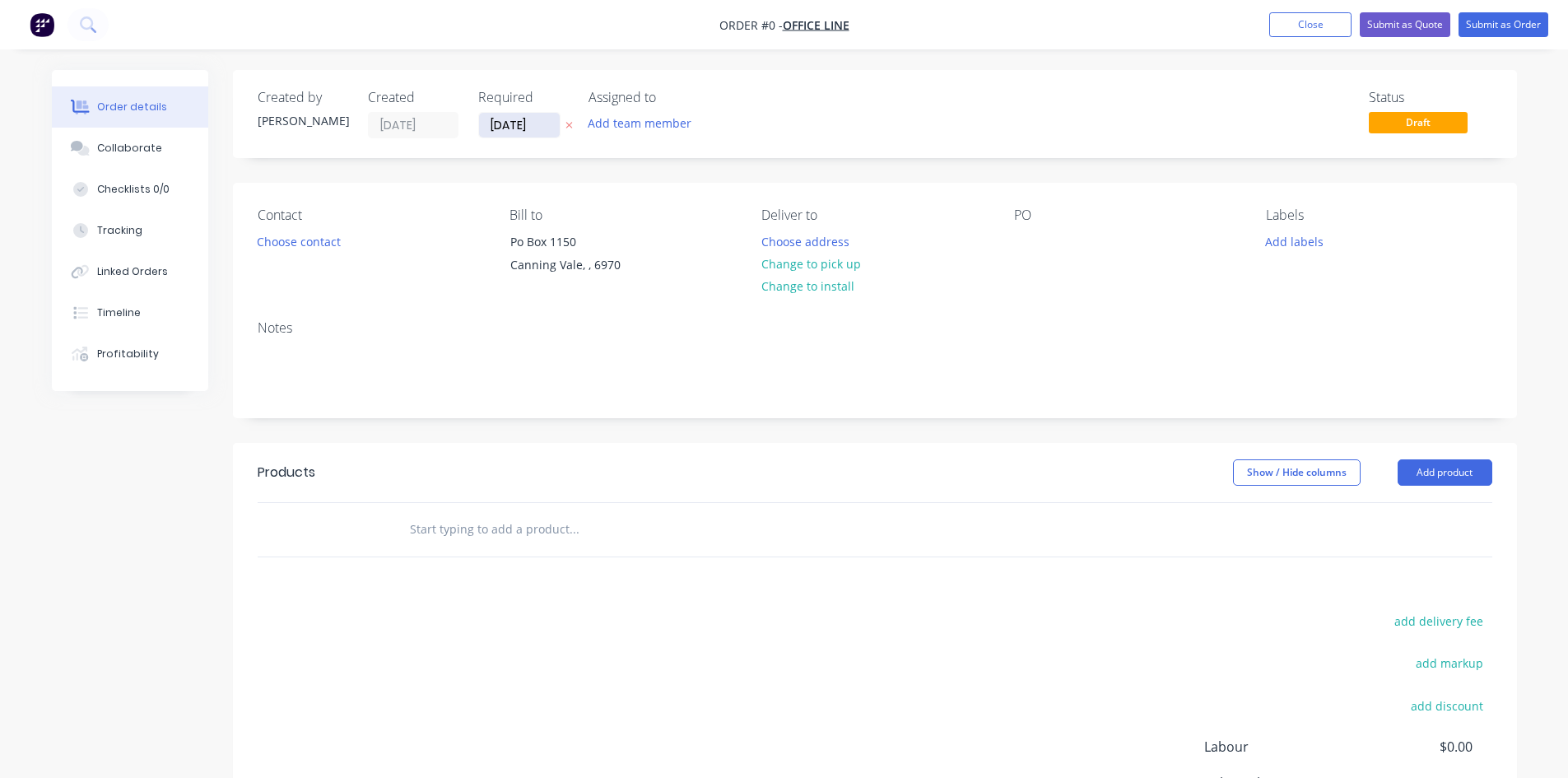
click at [525, 123] on input "[DATE]" at bounding box center [519, 125] width 81 height 25
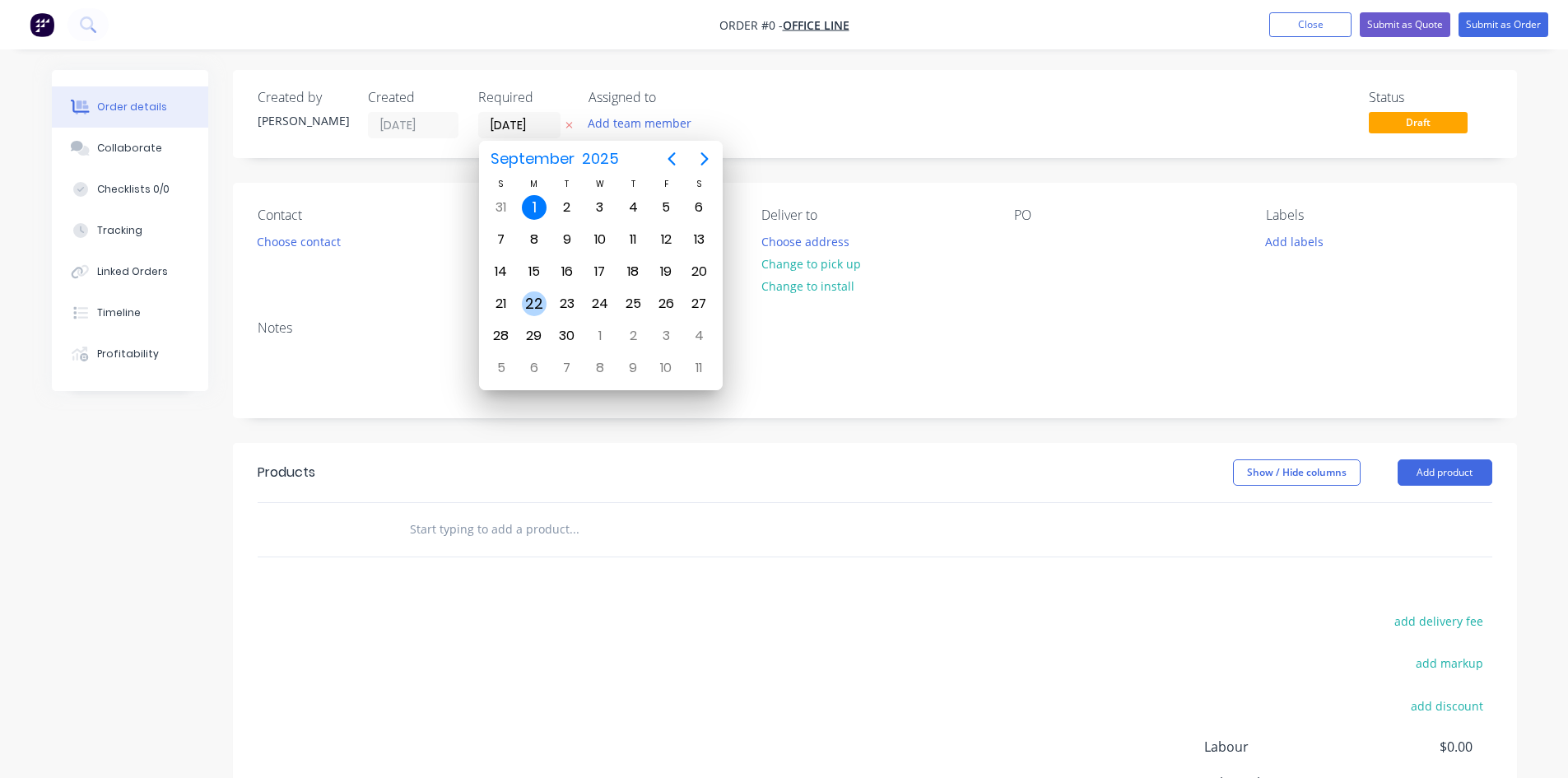
click at [541, 300] on div "22" at bounding box center [534, 304] width 25 height 25
type input "[DATE]"
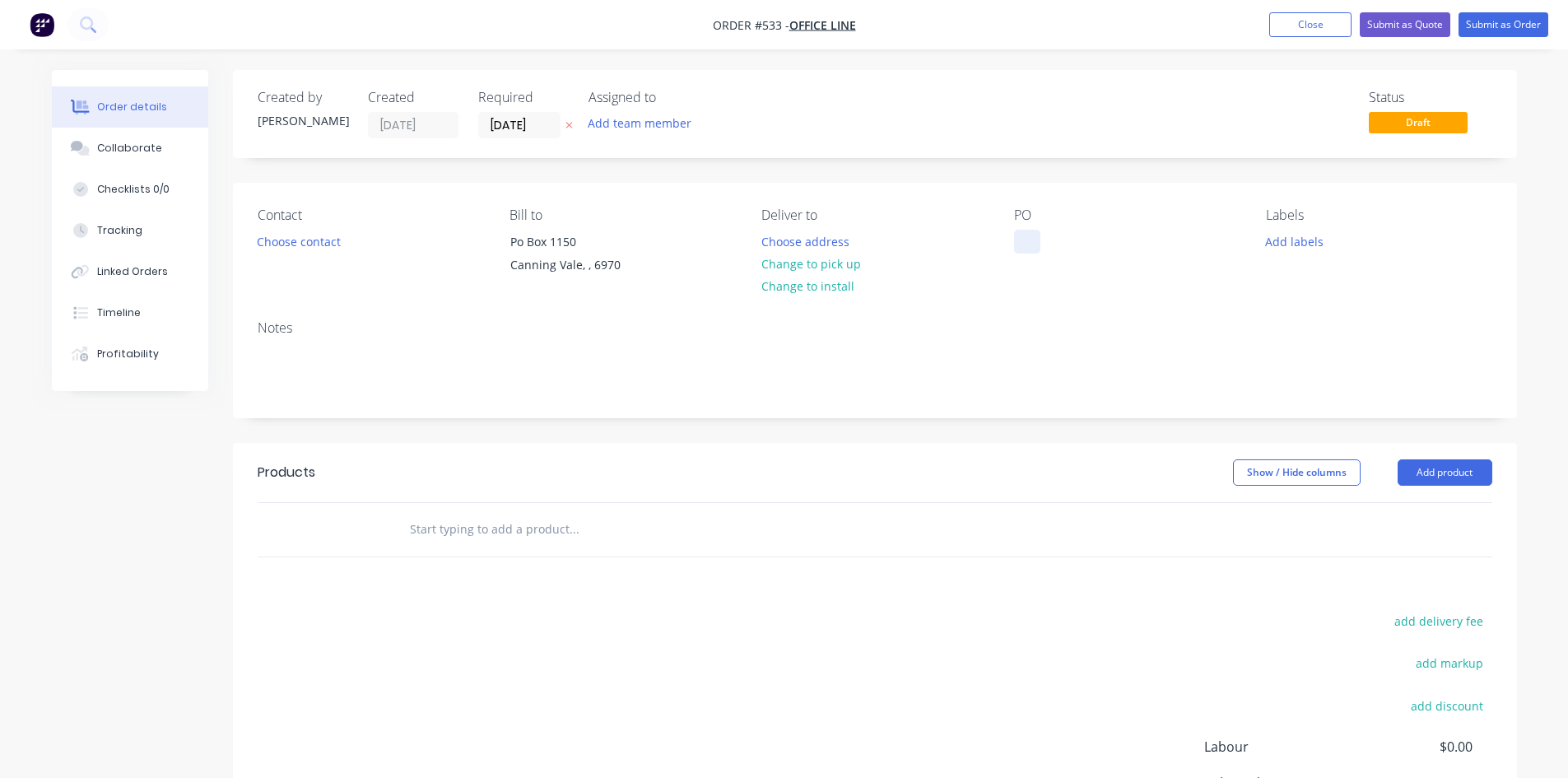
click at [1032, 241] on div at bounding box center [1027, 241] width 26 height 24
click at [1467, 478] on button "Add product" at bounding box center [1444, 472] width 95 height 26
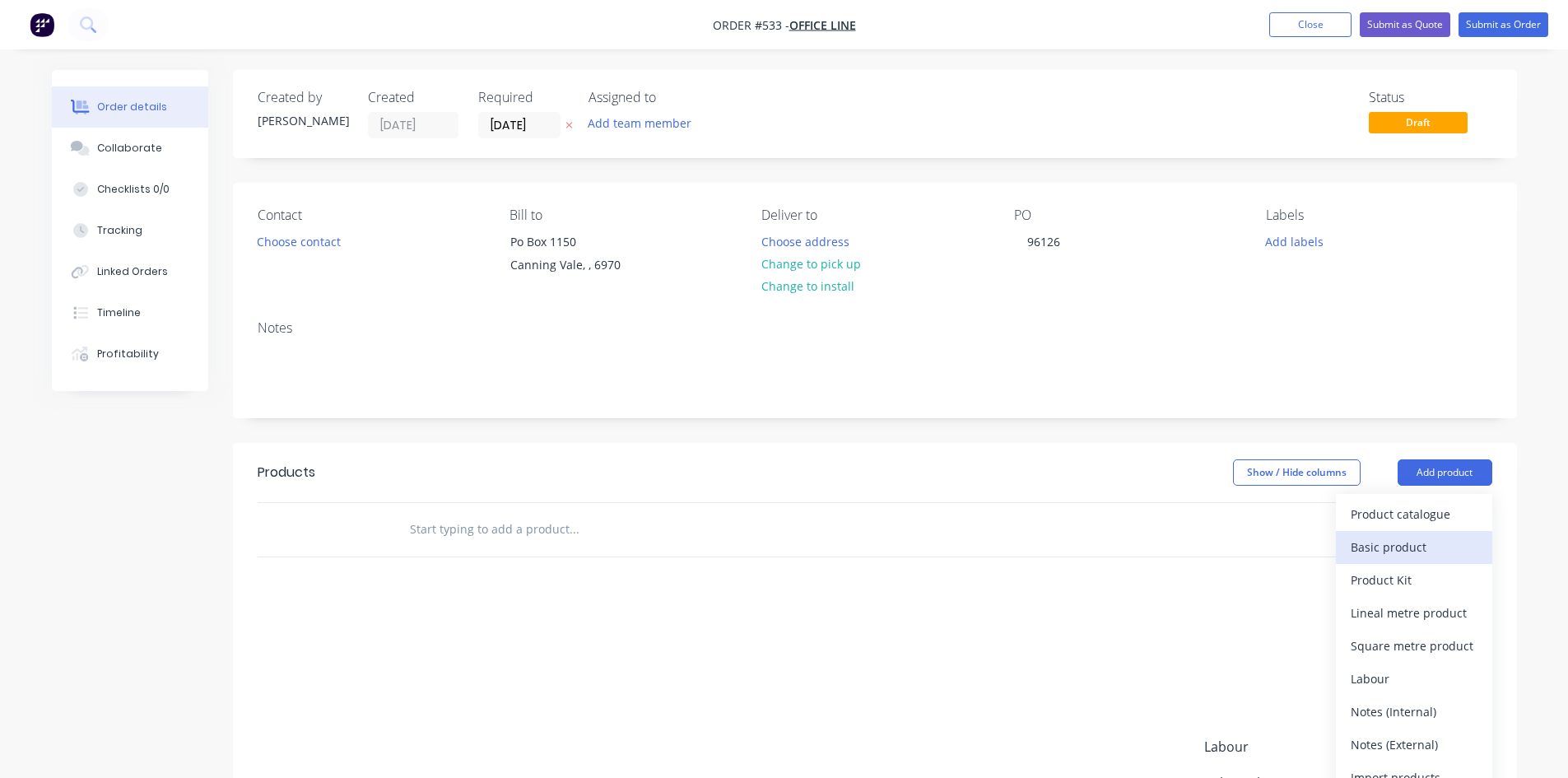
click at [1406, 546] on div "Basic product" at bounding box center [1414, 546] width 127 height 24
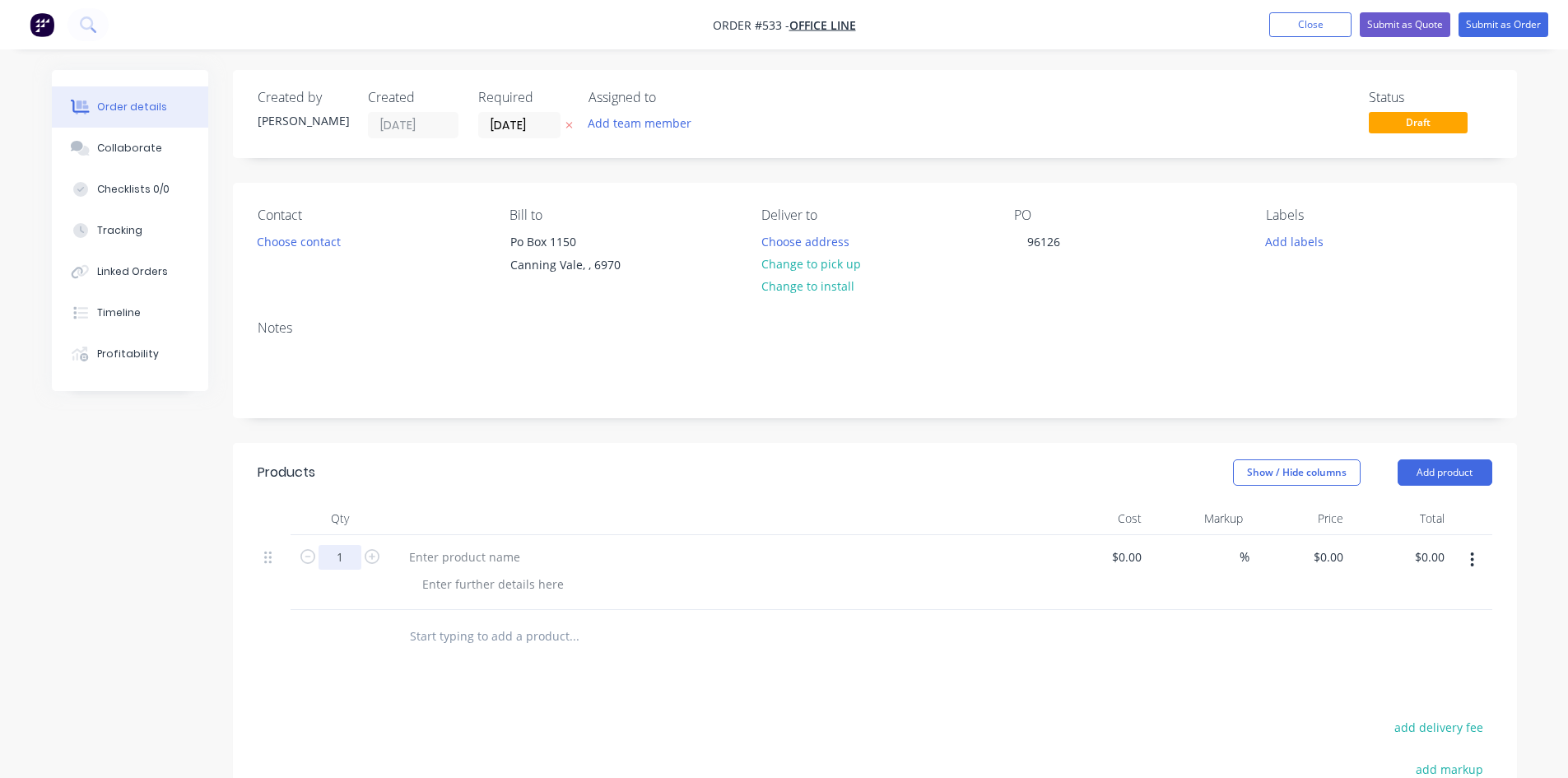
click at [331, 562] on input "1" at bounding box center [340, 557] width 43 height 25
type input "2"
click at [443, 560] on div at bounding box center [464, 556] width 138 height 24
paste div
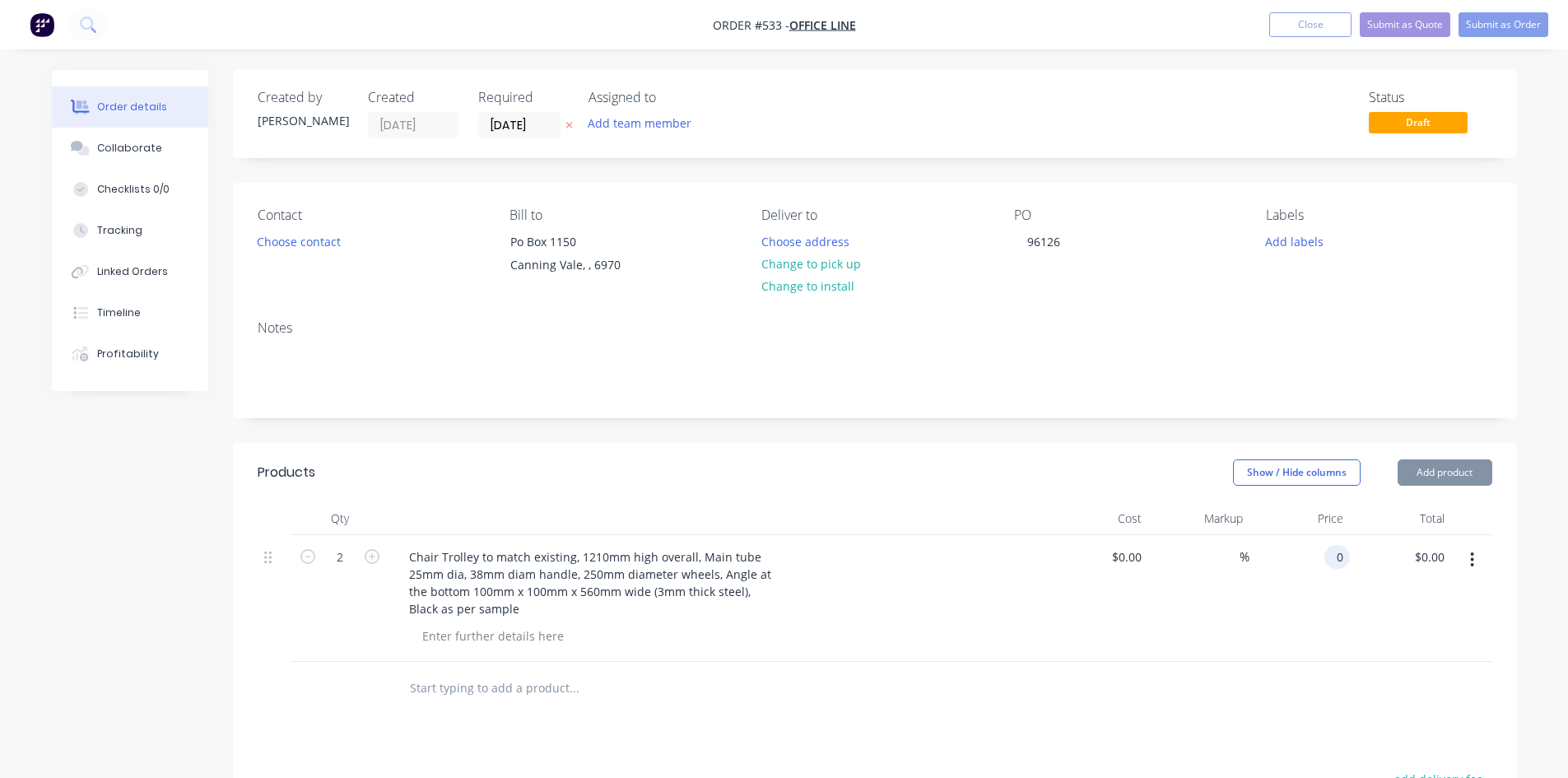
click at [1338, 555] on input "0" at bounding box center [1340, 556] width 19 height 24
type input "$150.00"
type input "$300.00"
click at [1512, 19] on button "Submit as Order" at bounding box center [1503, 25] width 90 height 25
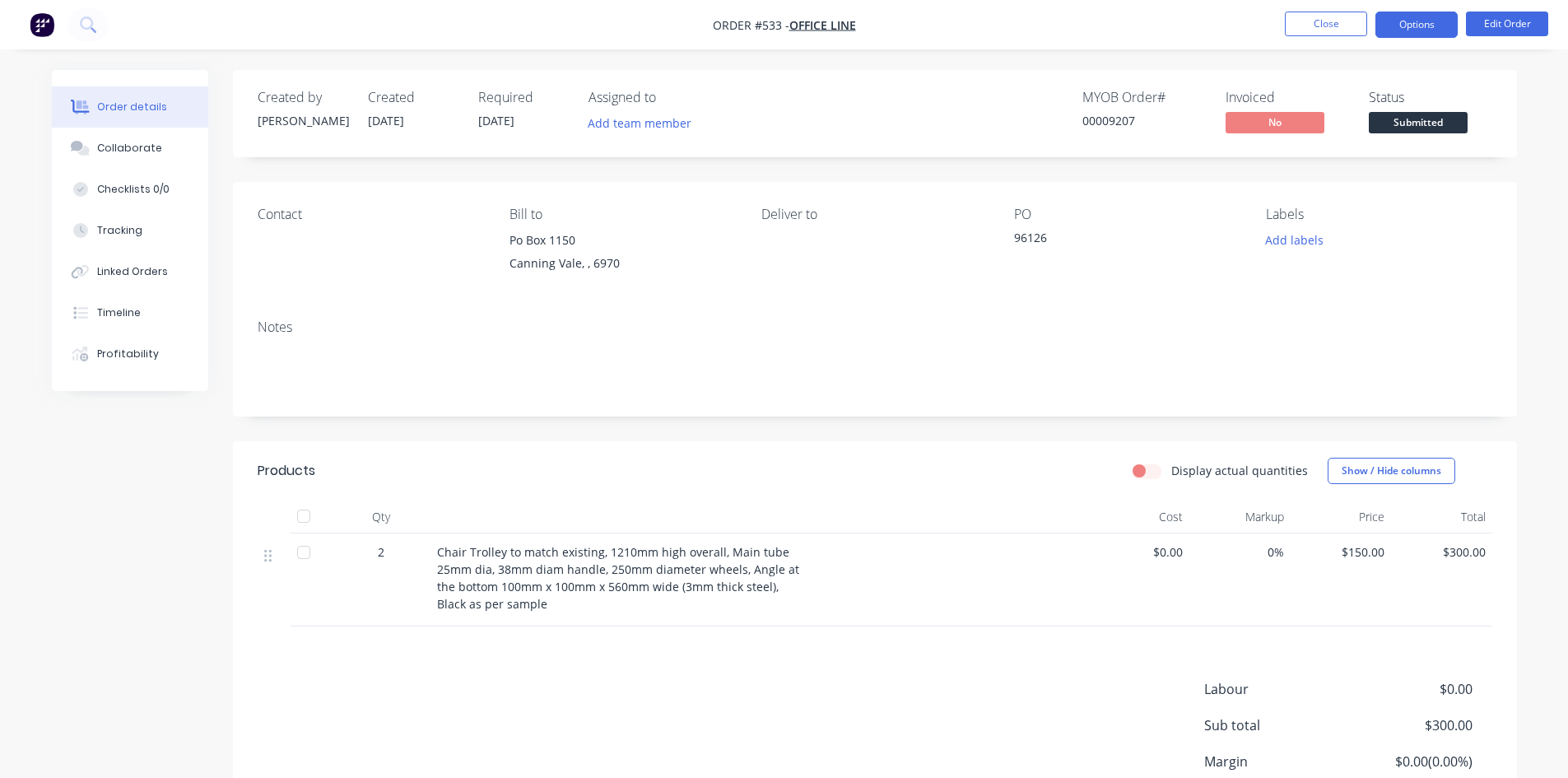
click at [1421, 25] on button "Options" at bounding box center [1416, 25] width 82 height 26
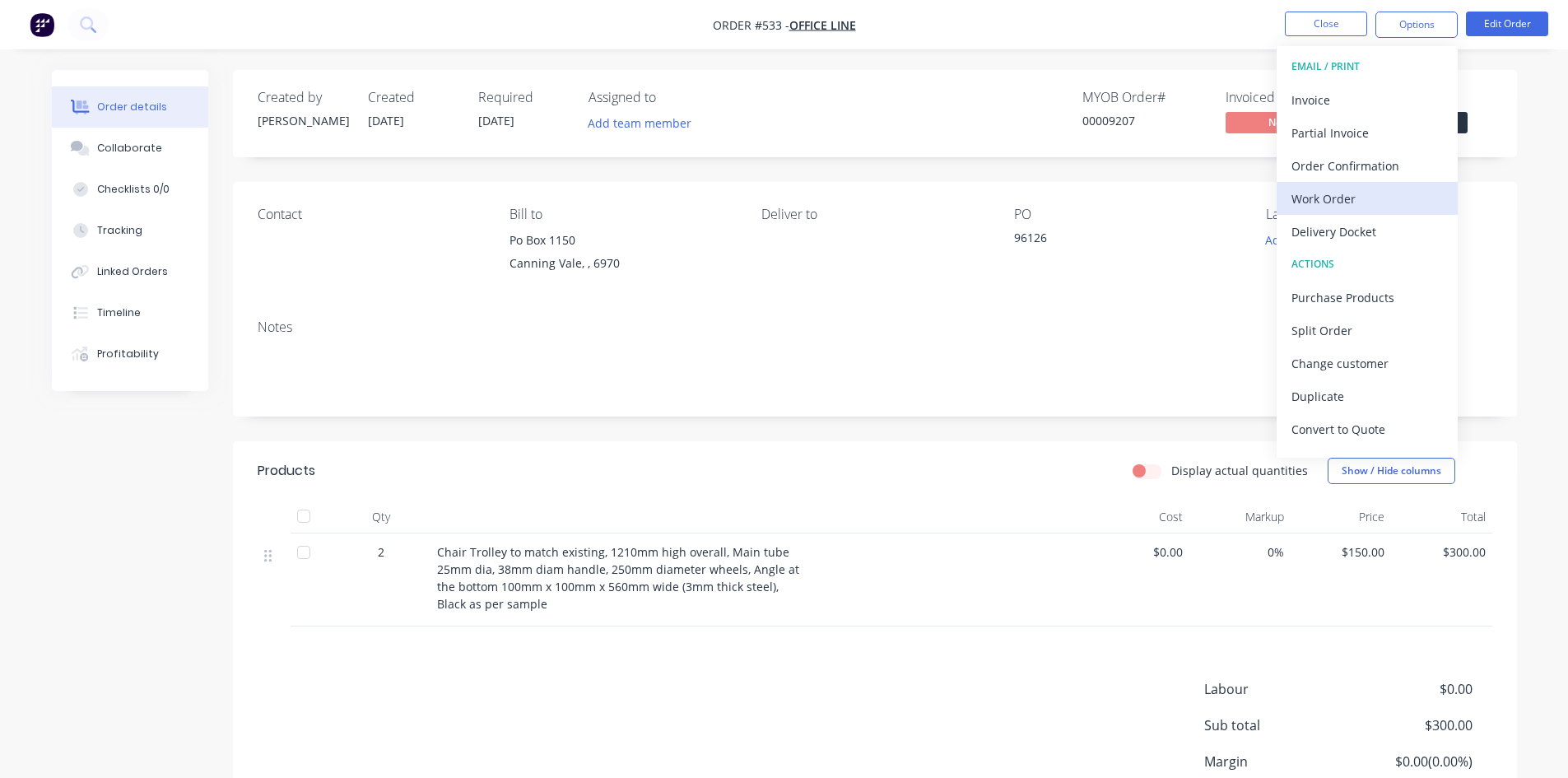
click at [1330, 193] on div "Work Order" at bounding box center [1367, 199] width 152 height 24
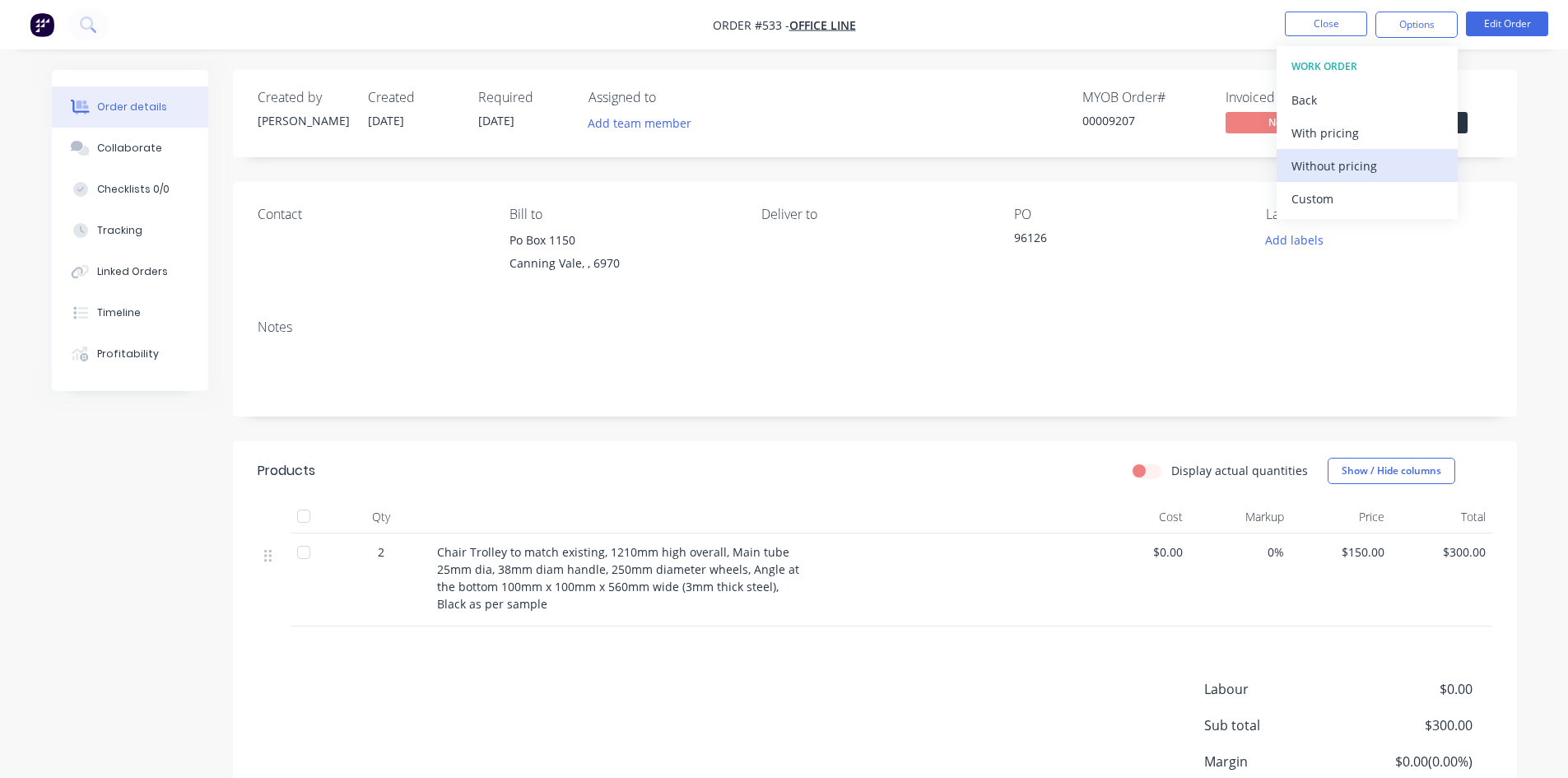
click at [1400, 170] on div "Without pricing" at bounding box center [1367, 166] width 152 height 24
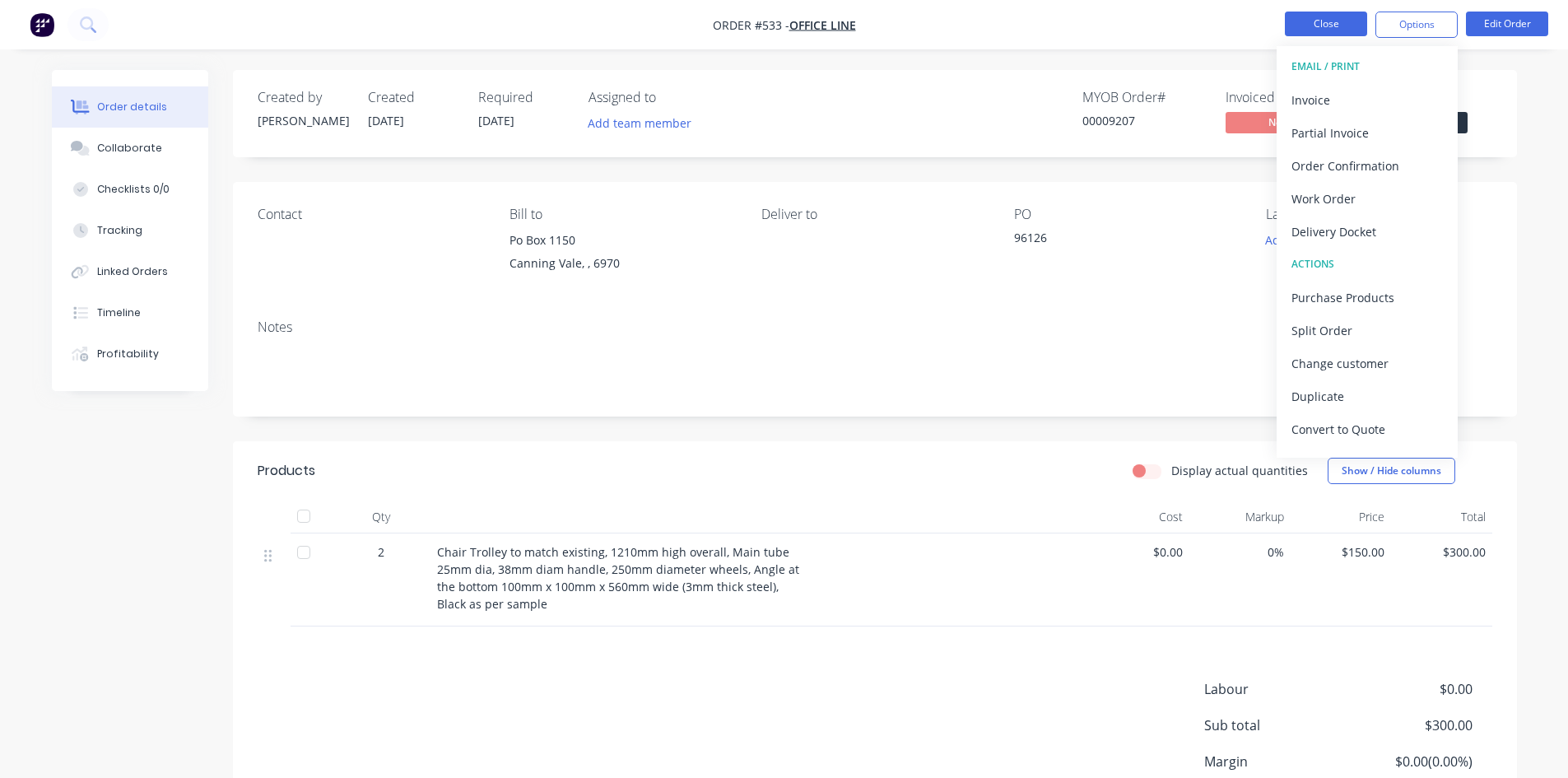
click at [1338, 30] on button "Close" at bounding box center [1326, 24] width 82 height 25
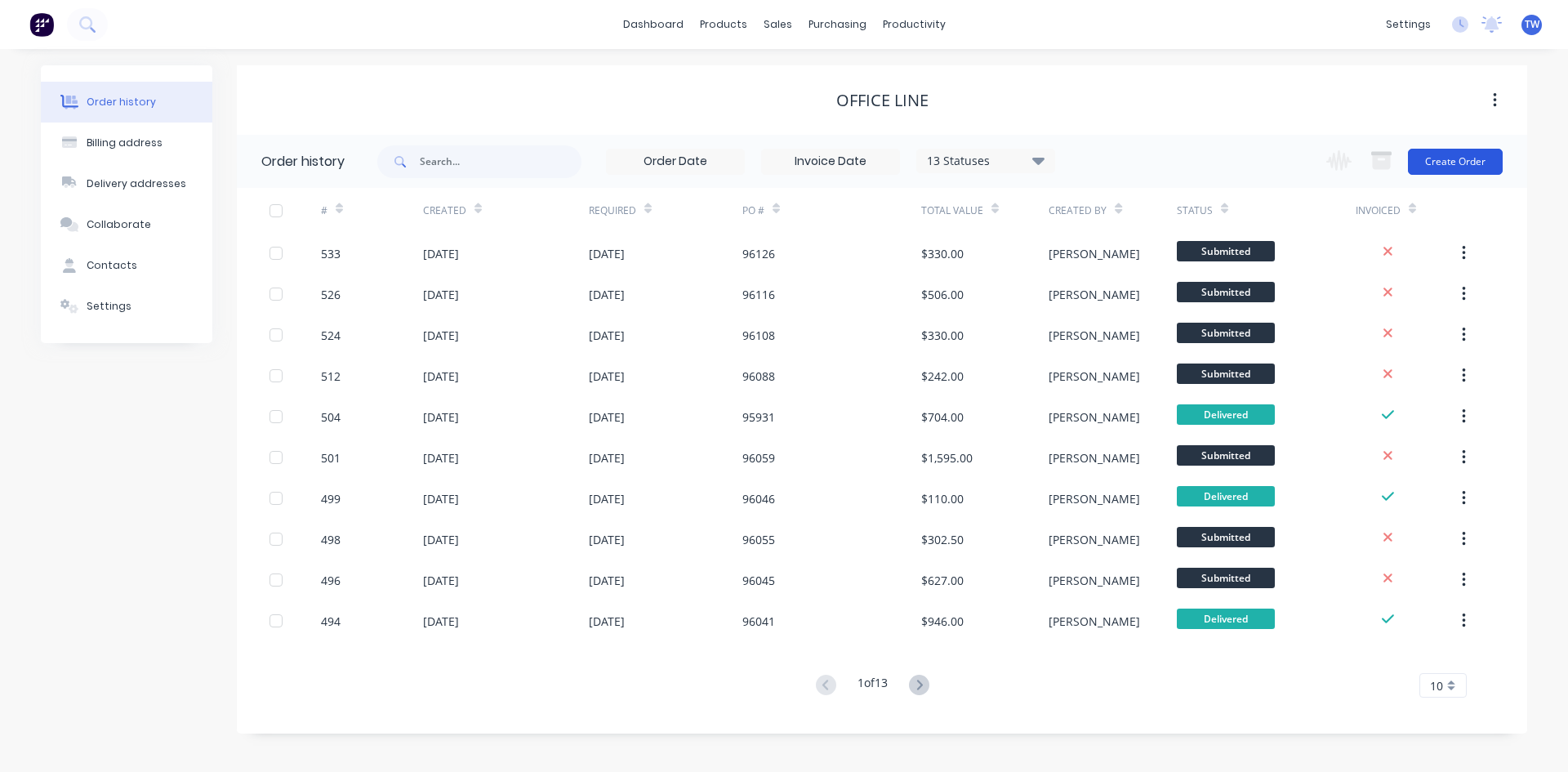
click at [1475, 155] on button "Create Order" at bounding box center [1455, 162] width 95 height 26
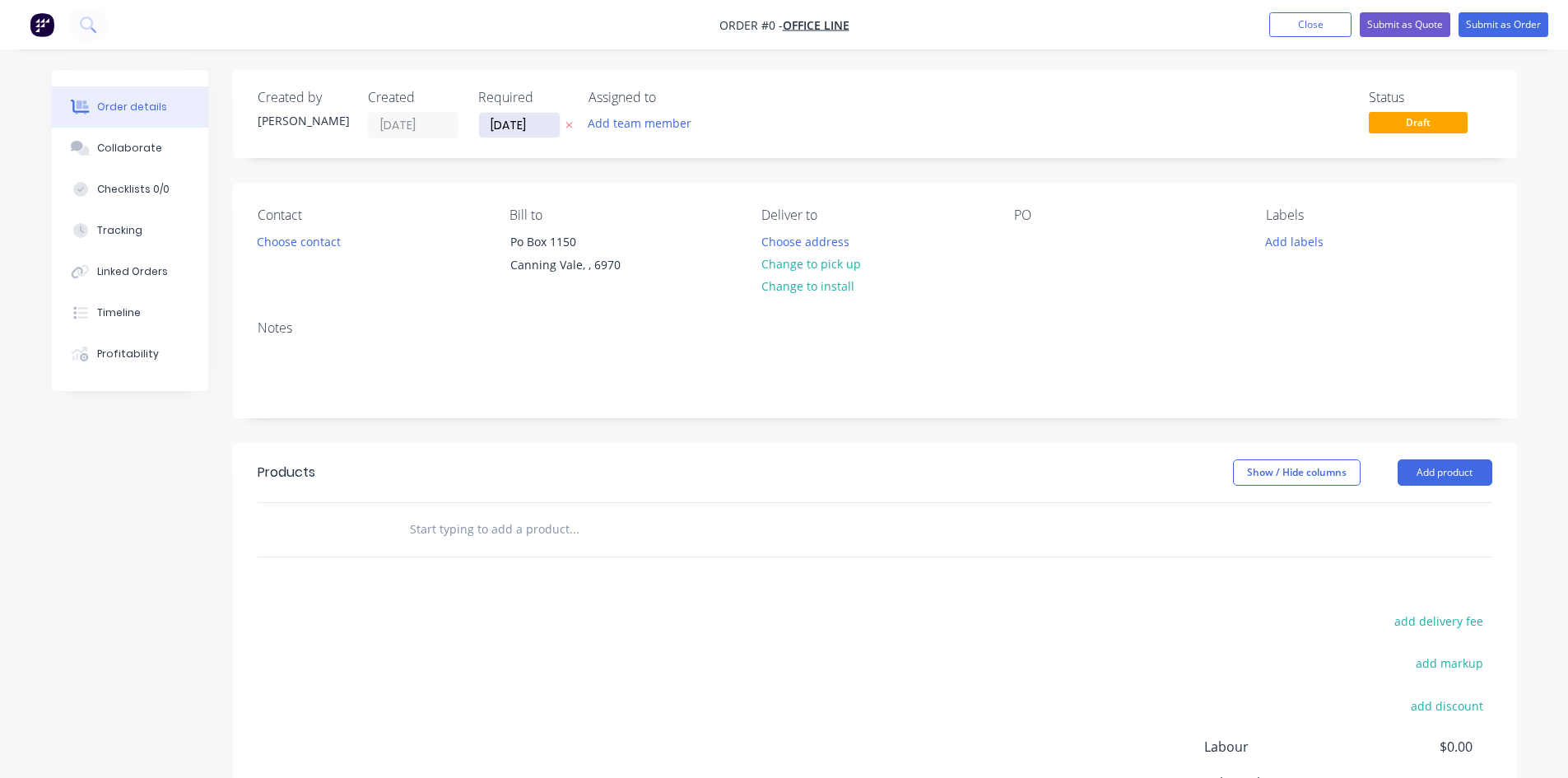
click at [517, 129] on input "[DATE]" at bounding box center [519, 125] width 81 height 25
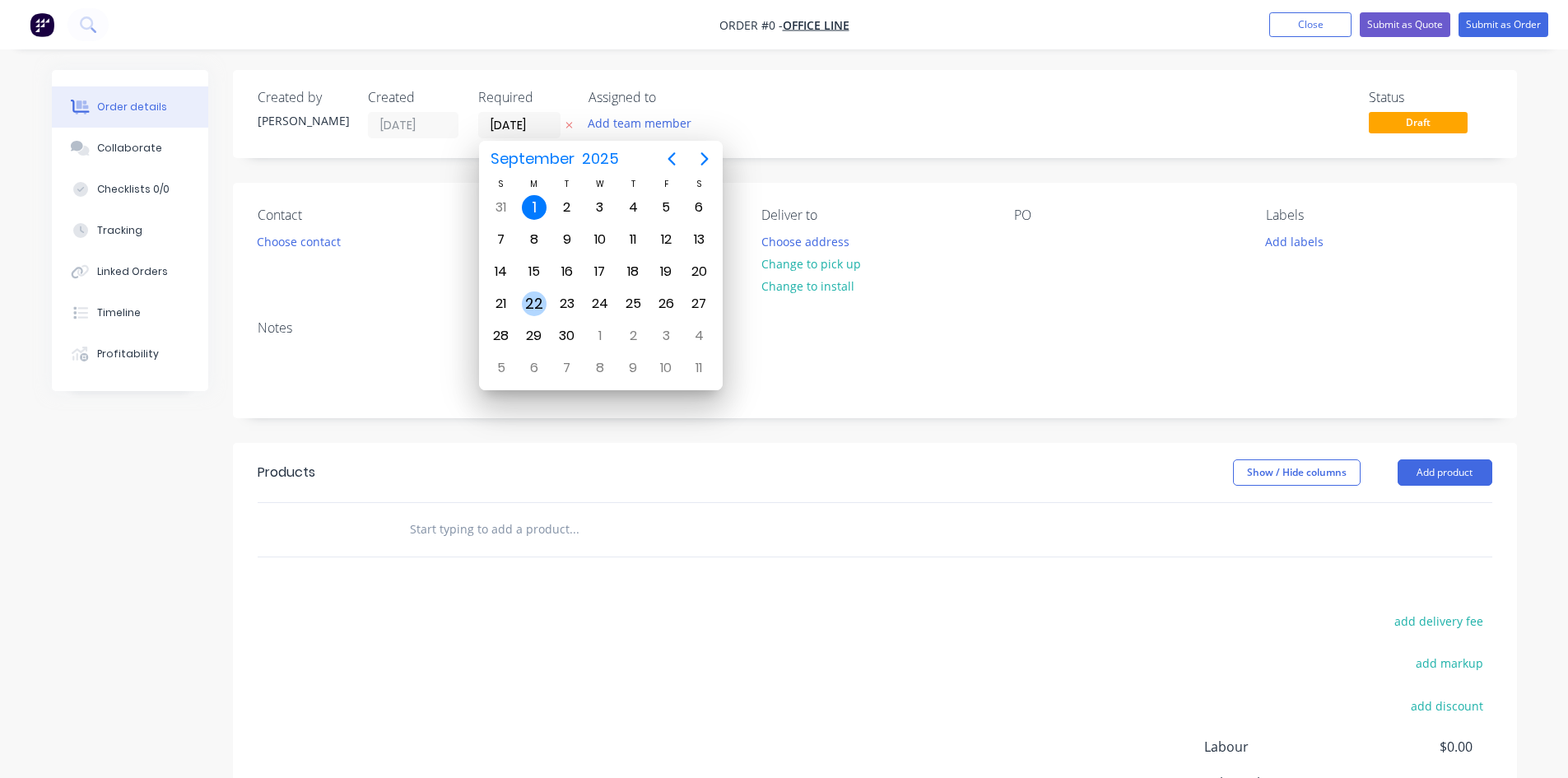
click at [539, 302] on div "22" at bounding box center [534, 304] width 25 height 25
type input "[DATE]"
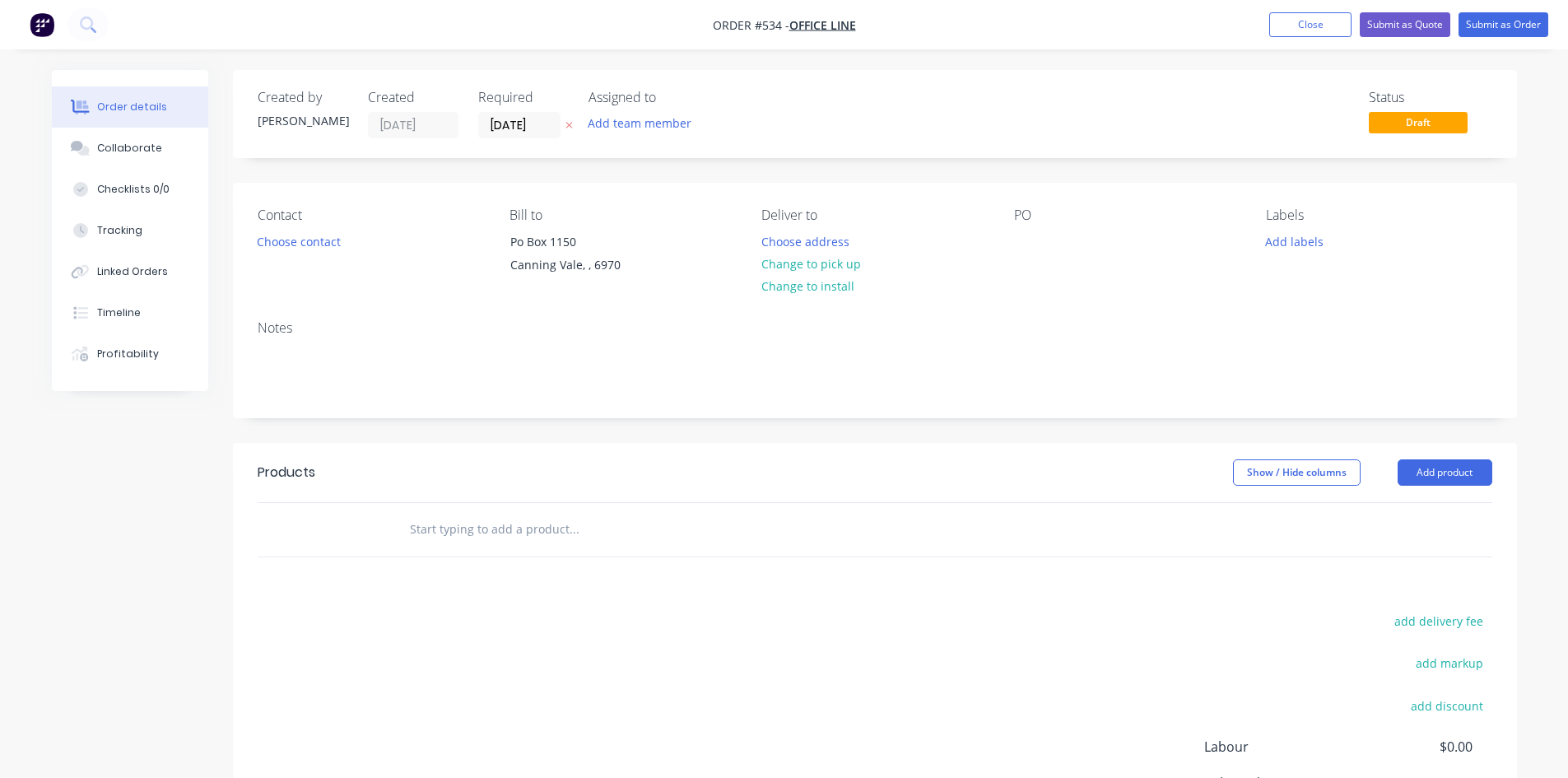
click at [1010, 238] on div "Contact Choose contact [PERSON_NAME] to [STREET_ADDRESS] Deliver to Choose addr…" at bounding box center [875, 245] width 1284 height 124
click at [1023, 242] on div at bounding box center [1027, 241] width 26 height 24
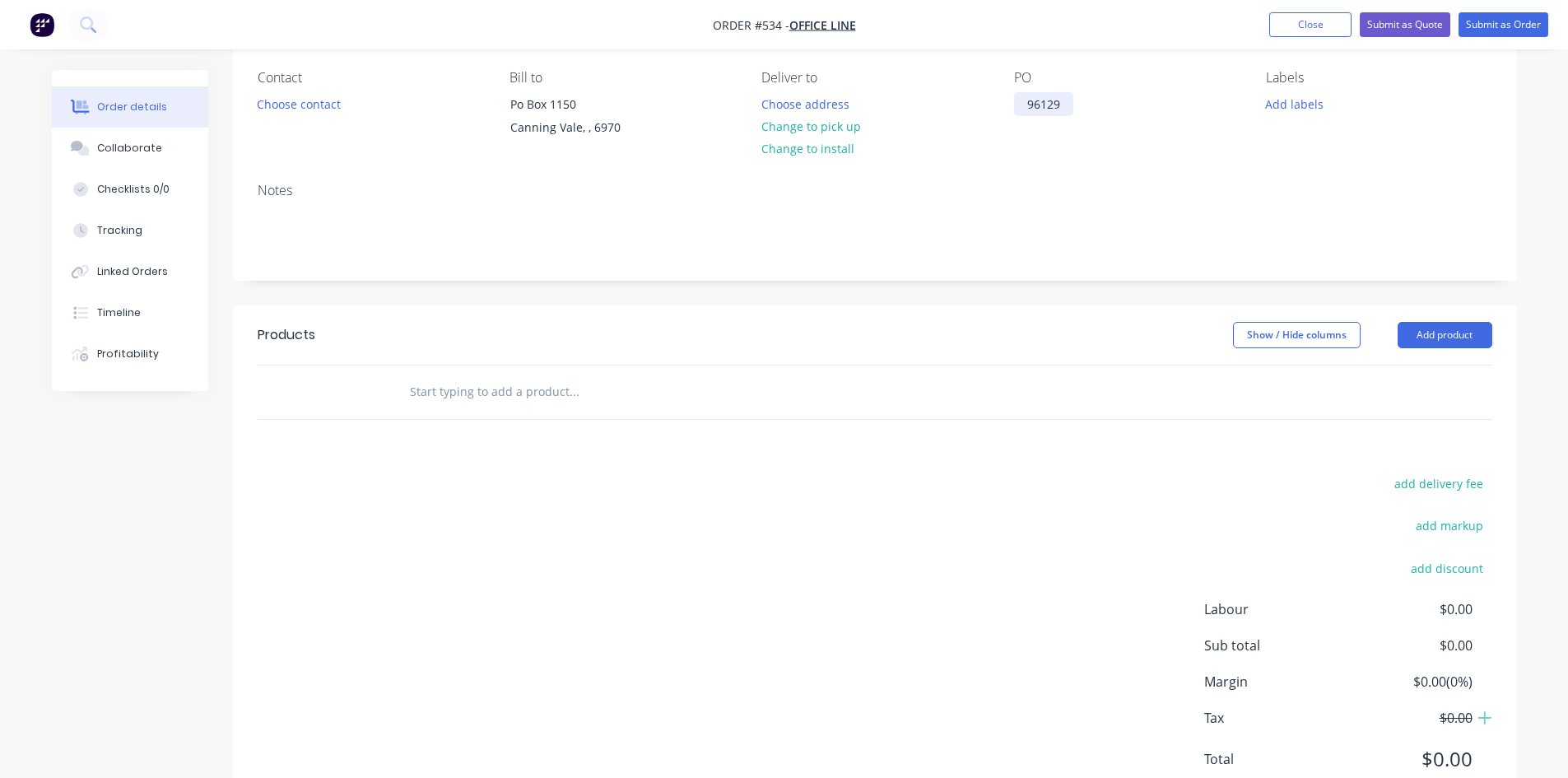
scroll to position [199, 0]
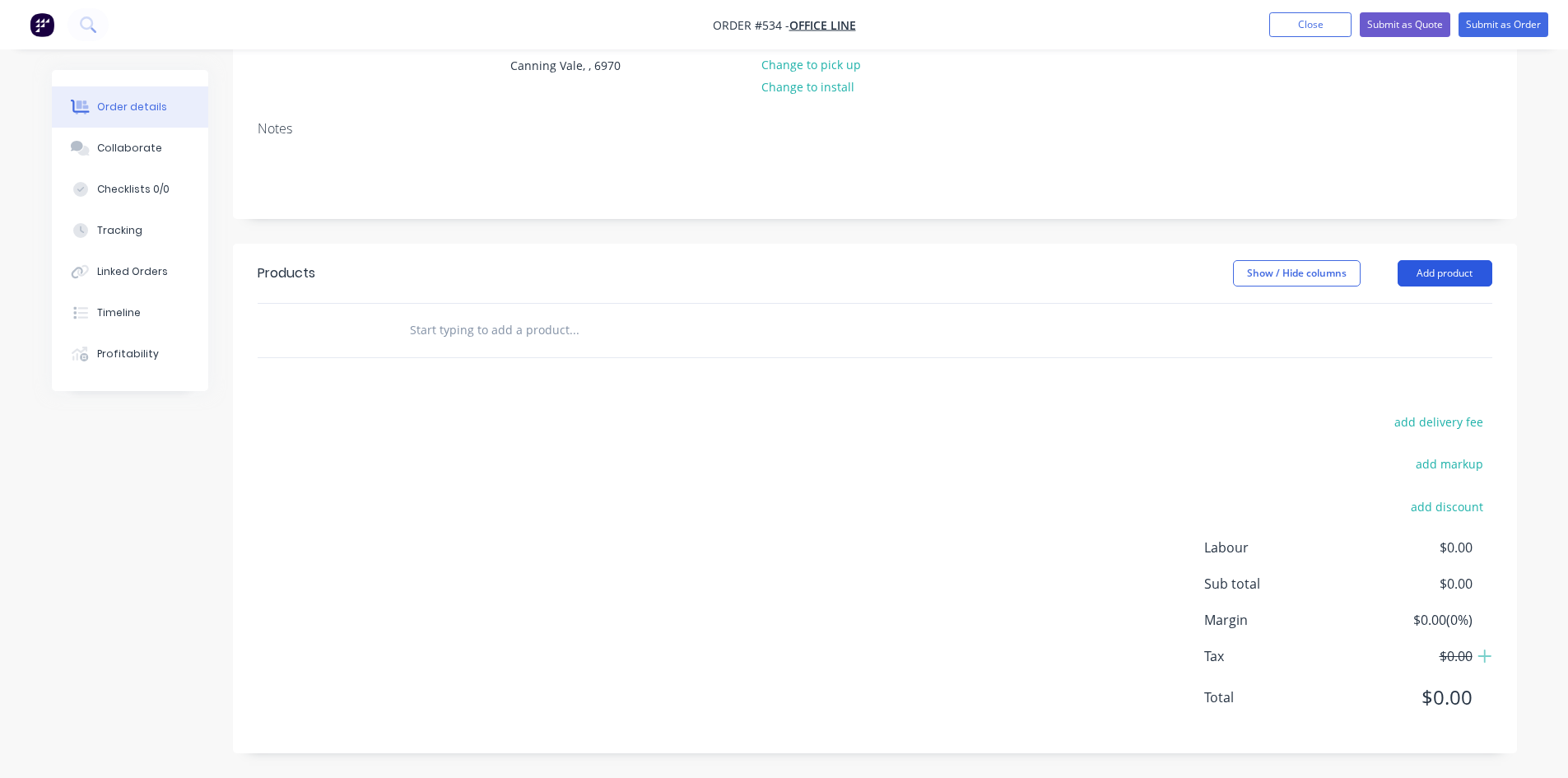
click at [1463, 270] on button "Add product" at bounding box center [1444, 274] width 95 height 26
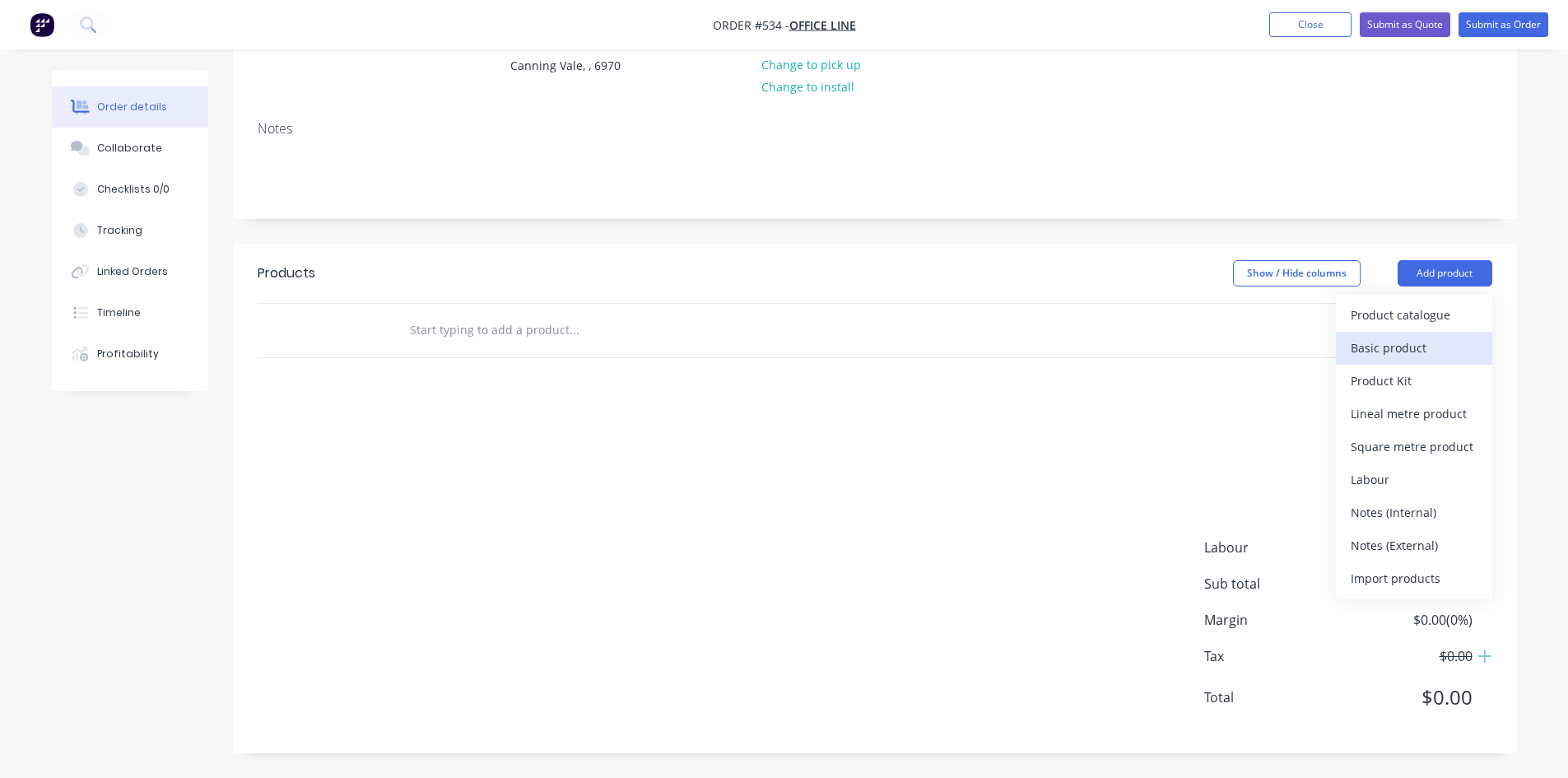
click at [1416, 338] on div "Basic product" at bounding box center [1414, 348] width 127 height 24
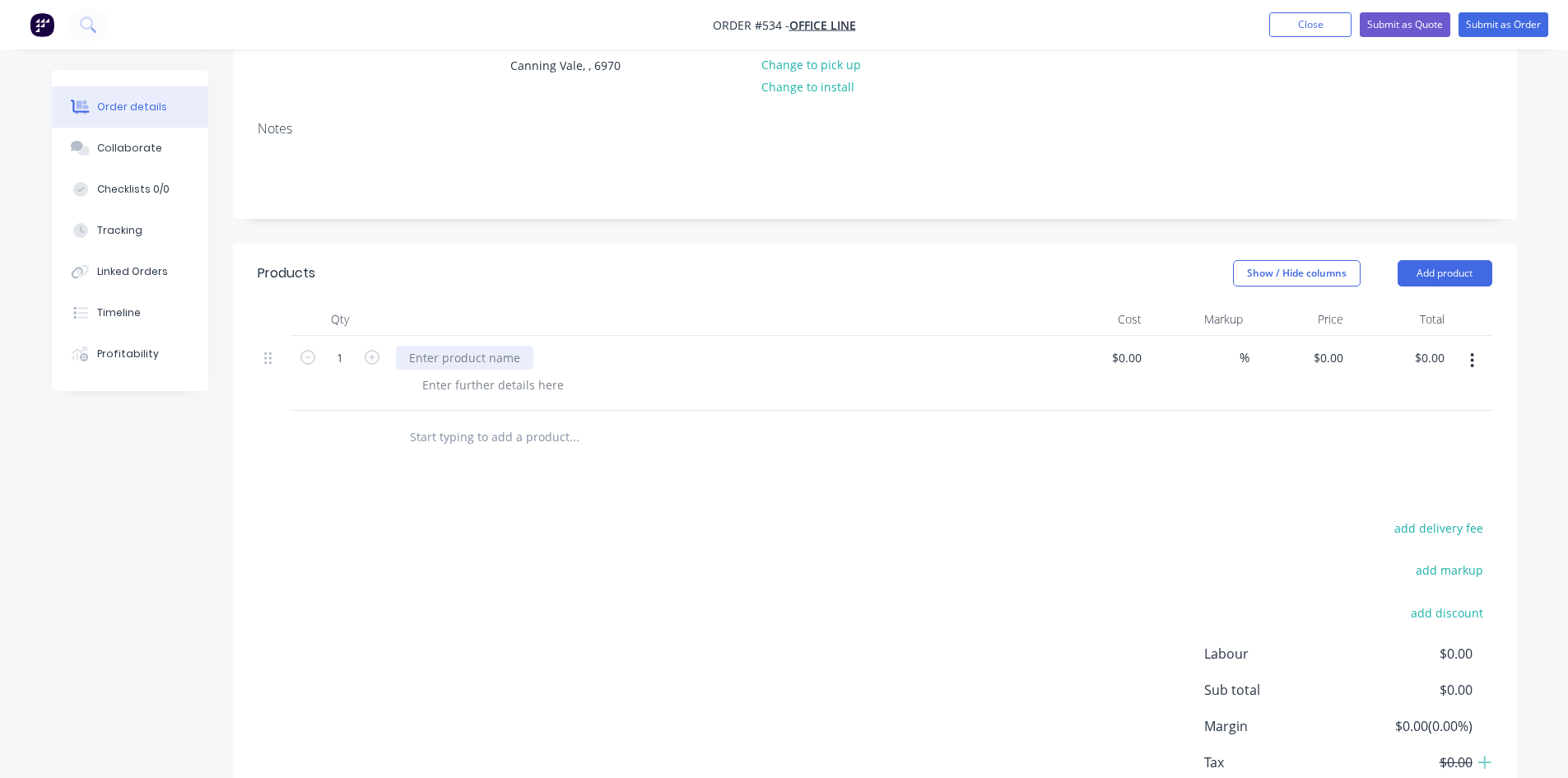
click at [480, 365] on div at bounding box center [464, 357] width 138 height 24
paste div
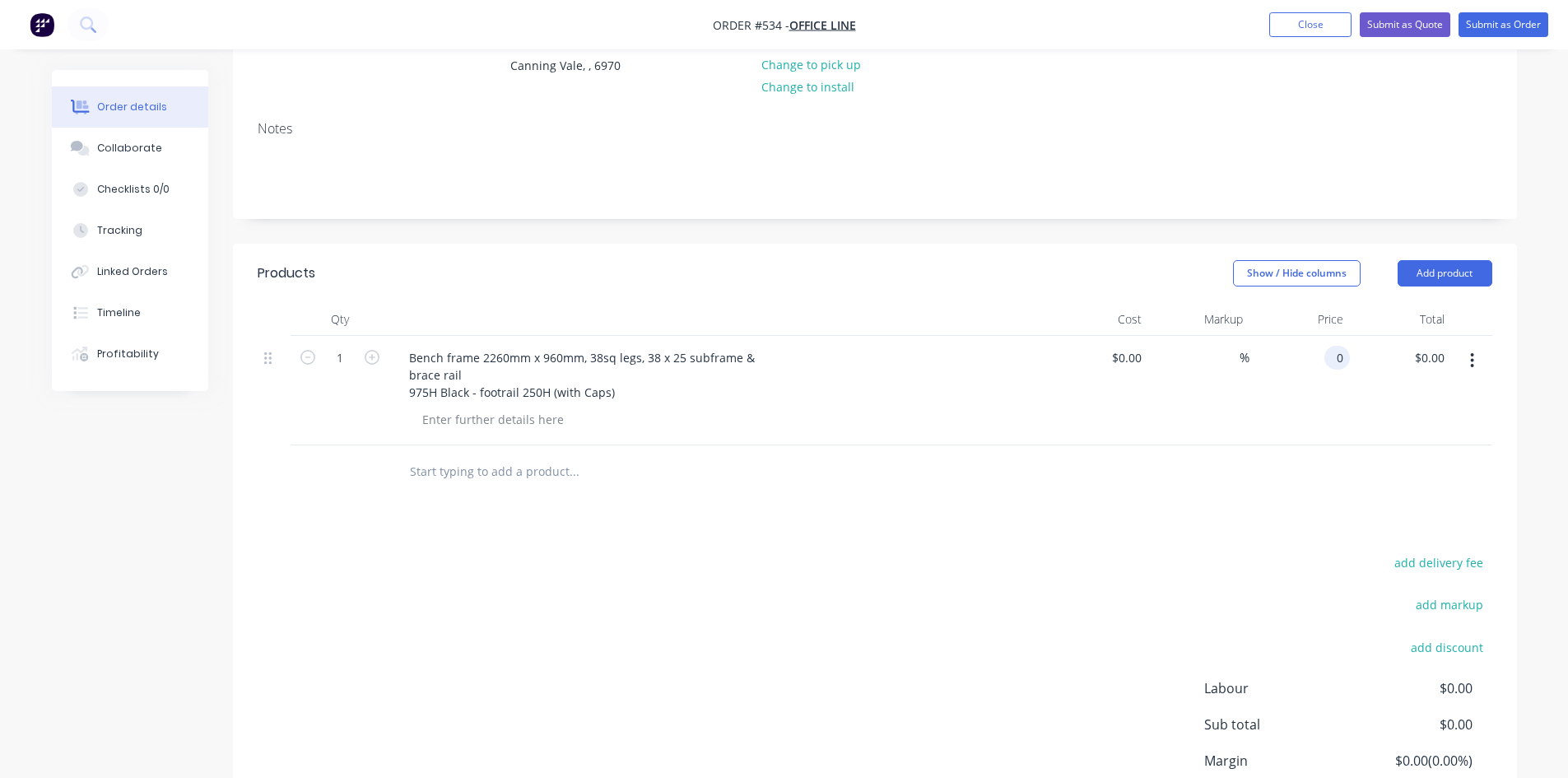
click at [1332, 360] on input "0" at bounding box center [1340, 357] width 19 height 24
type input "$245.00"
click at [1218, 480] on div at bounding box center [875, 471] width 1234 height 54
click at [1503, 21] on button "Submit as Order" at bounding box center [1503, 25] width 90 height 25
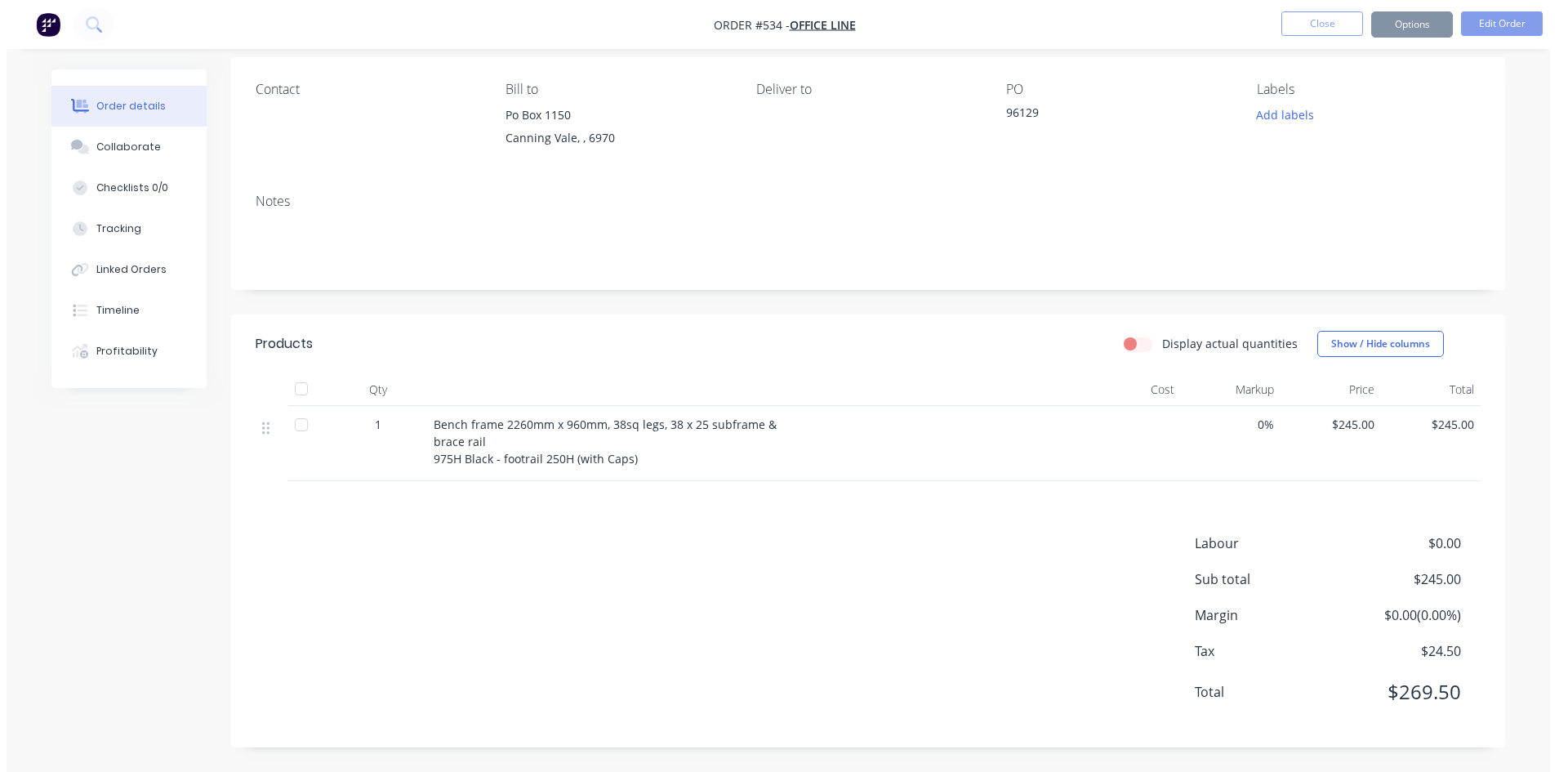
scroll to position [0, 0]
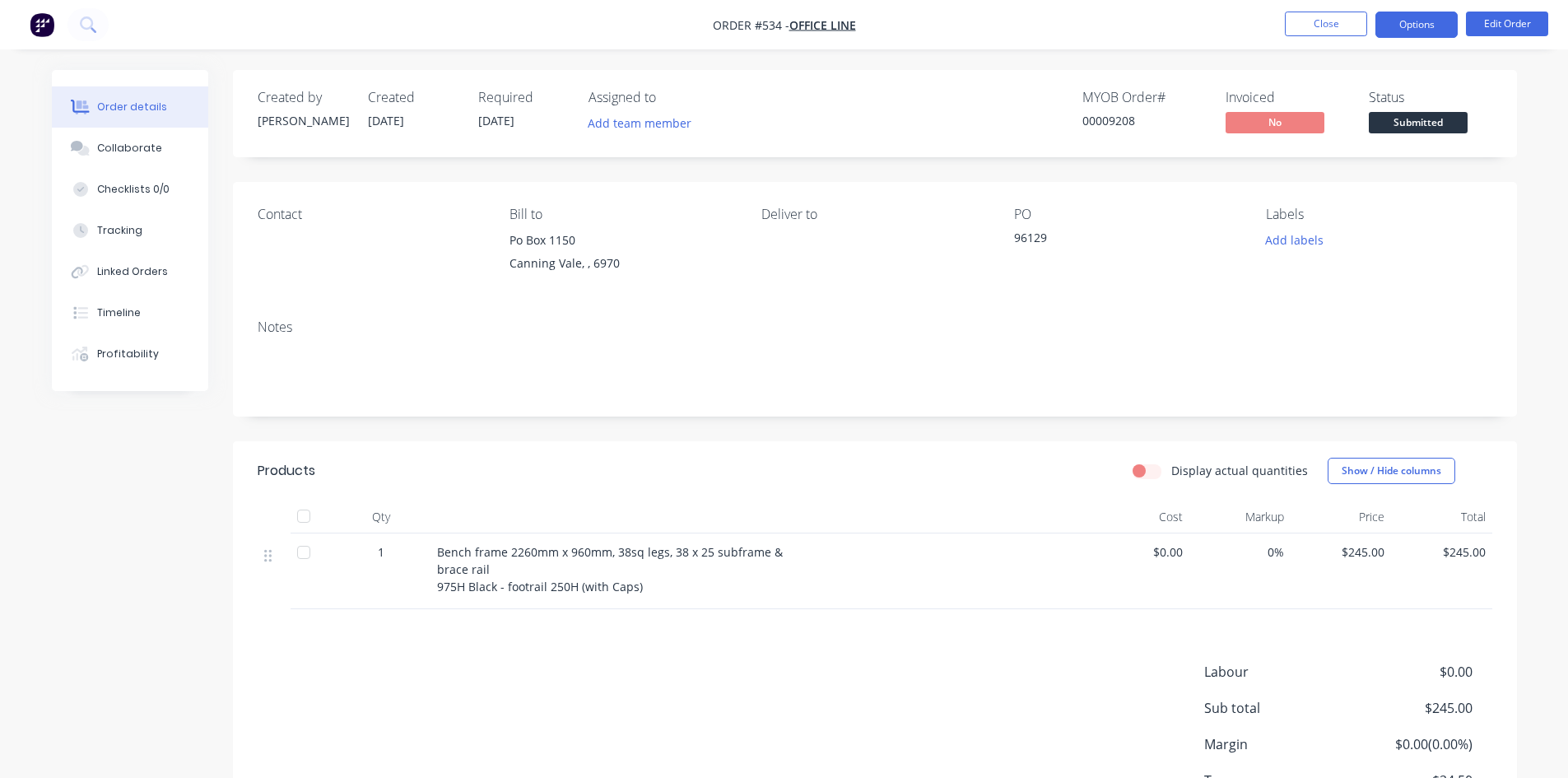
click at [1430, 30] on button "Options" at bounding box center [1416, 25] width 82 height 26
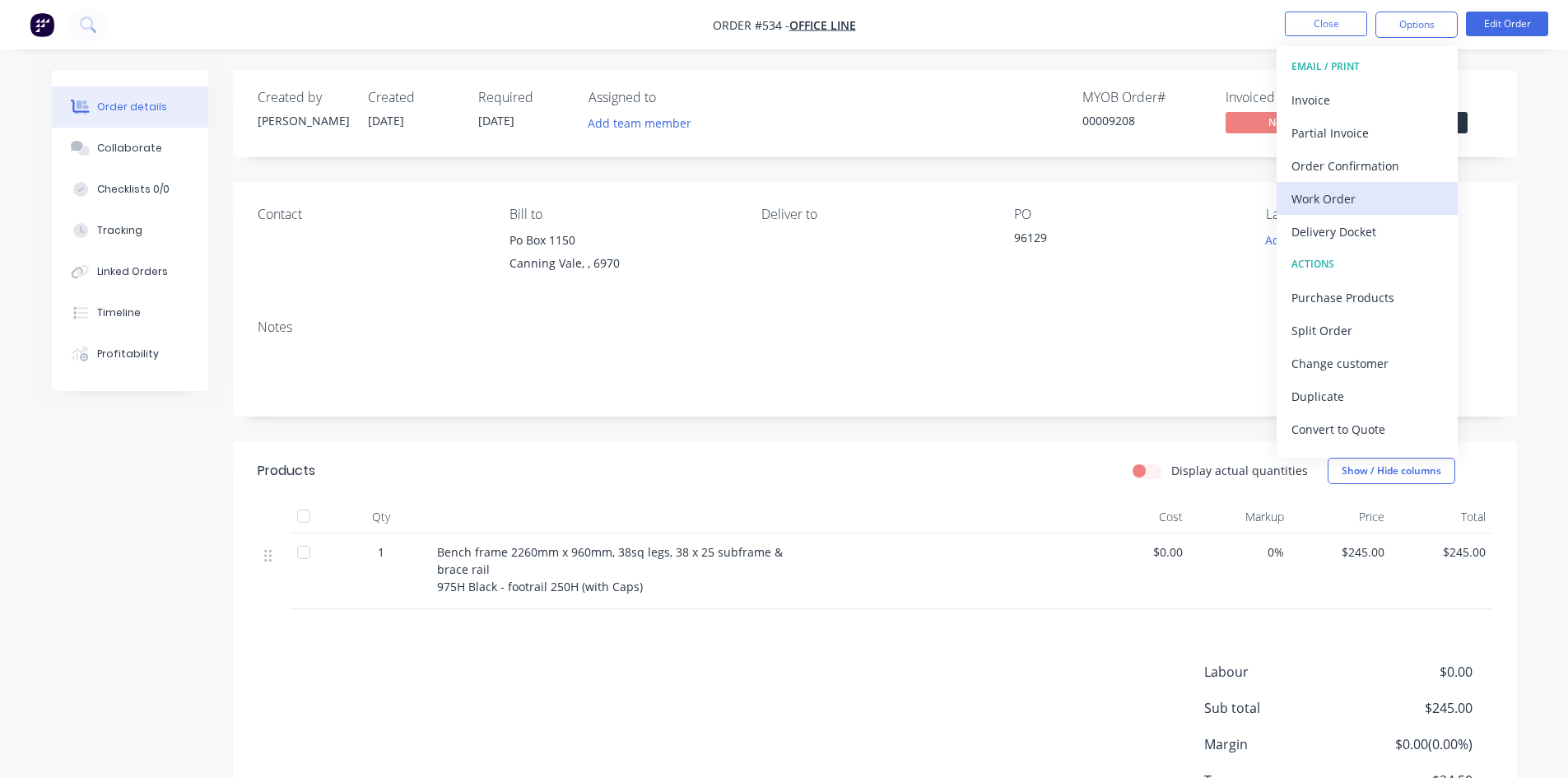
click at [1357, 198] on div "Work Order" at bounding box center [1367, 199] width 152 height 24
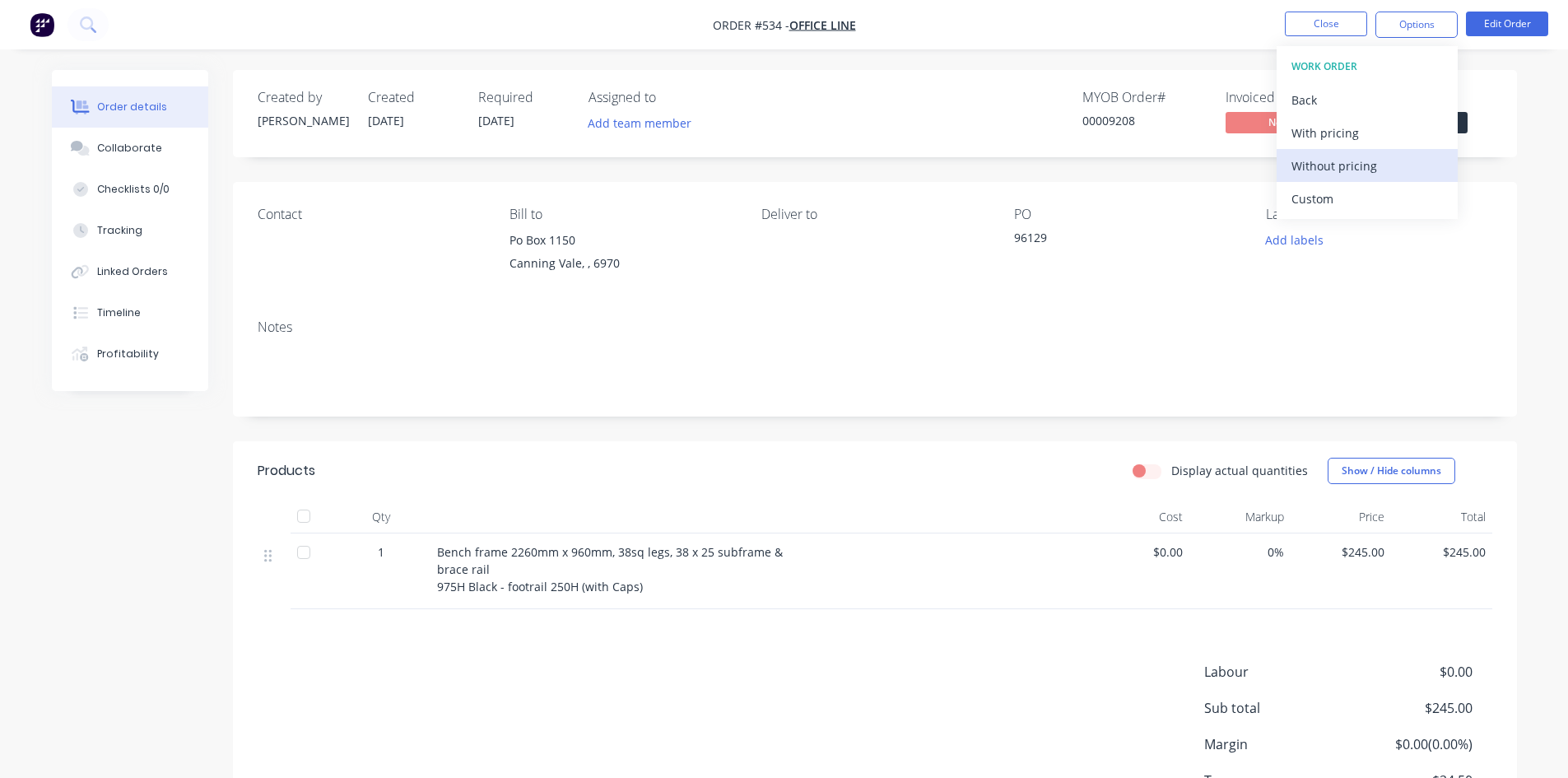
click at [1371, 169] on div "Without pricing" at bounding box center [1367, 166] width 152 height 24
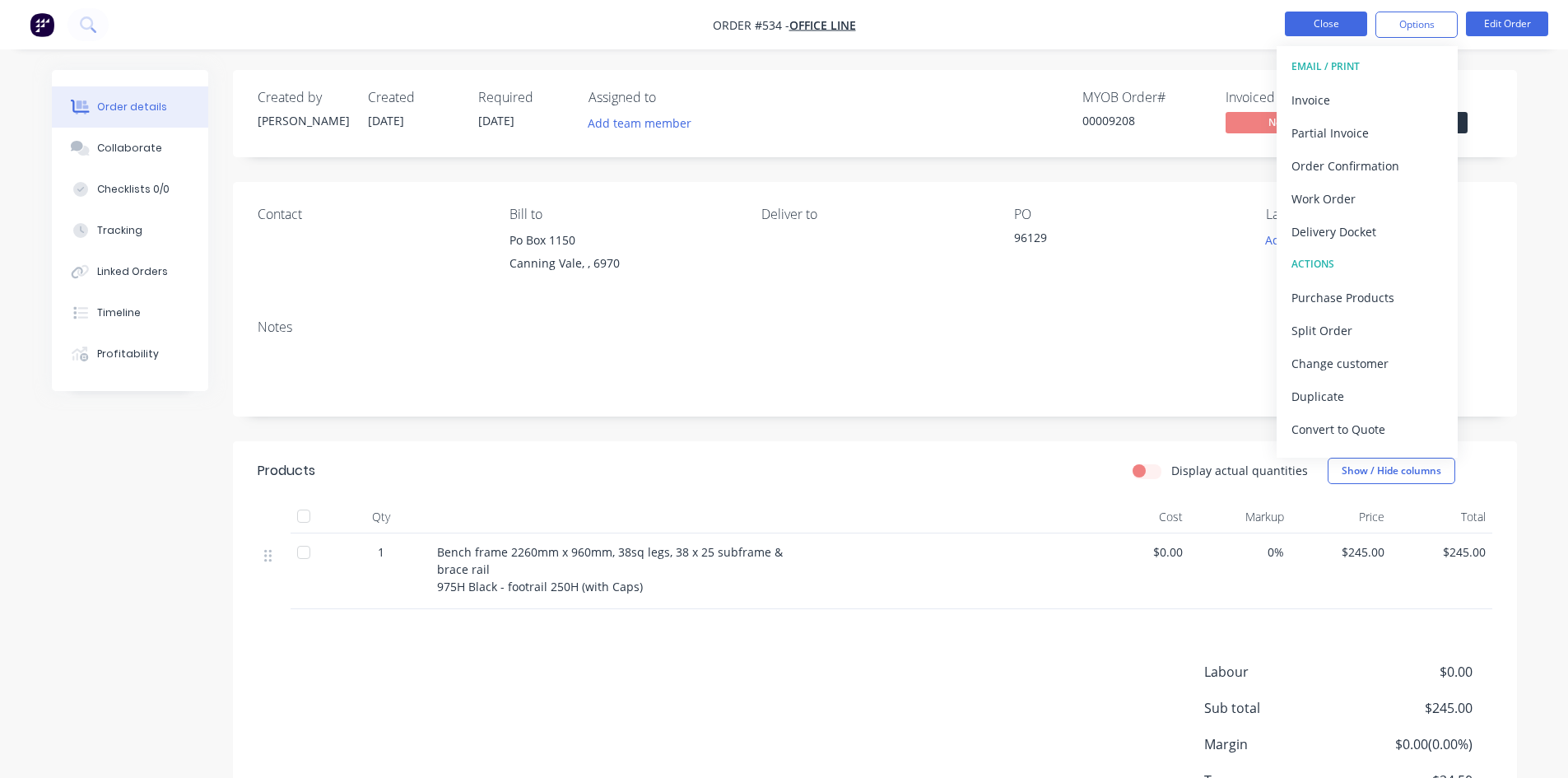
click at [1335, 26] on button "Close" at bounding box center [1326, 24] width 82 height 25
